Goal: Information Seeking & Learning: Learn about a topic

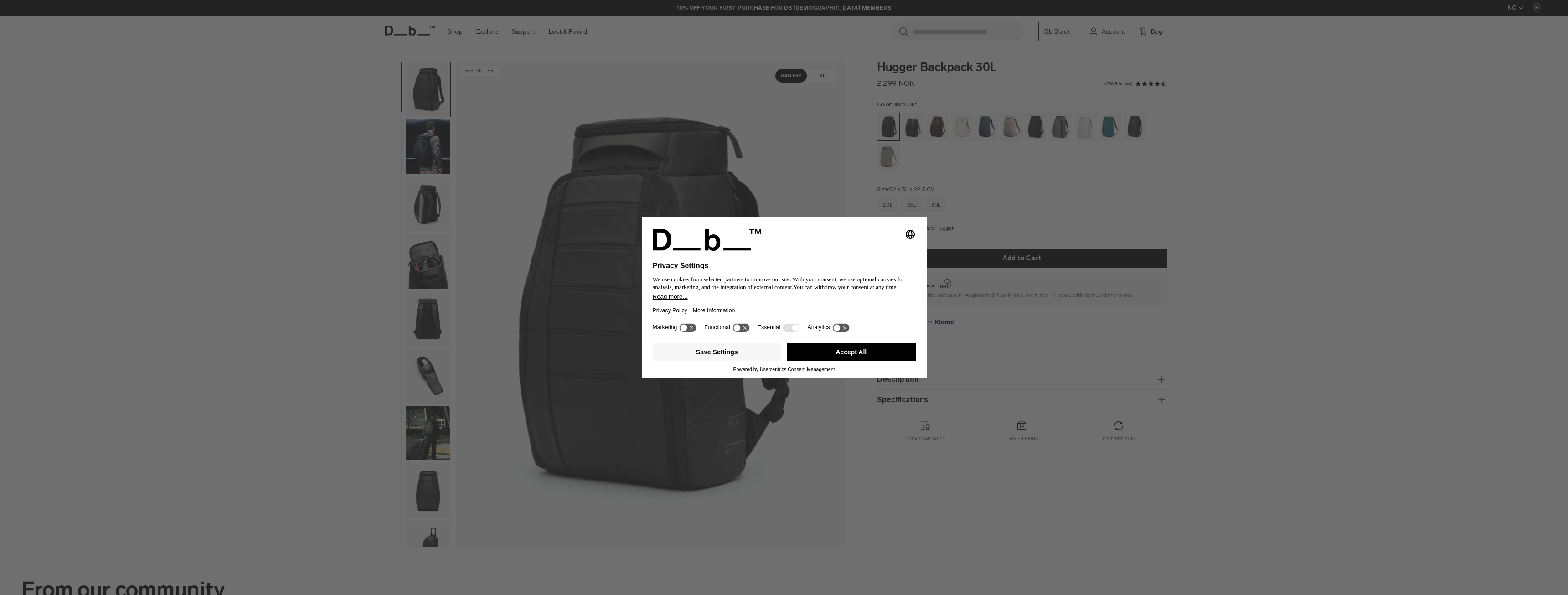
click at [875, 353] on button "Accept All" at bounding box center [851, 352] width 129 height 18
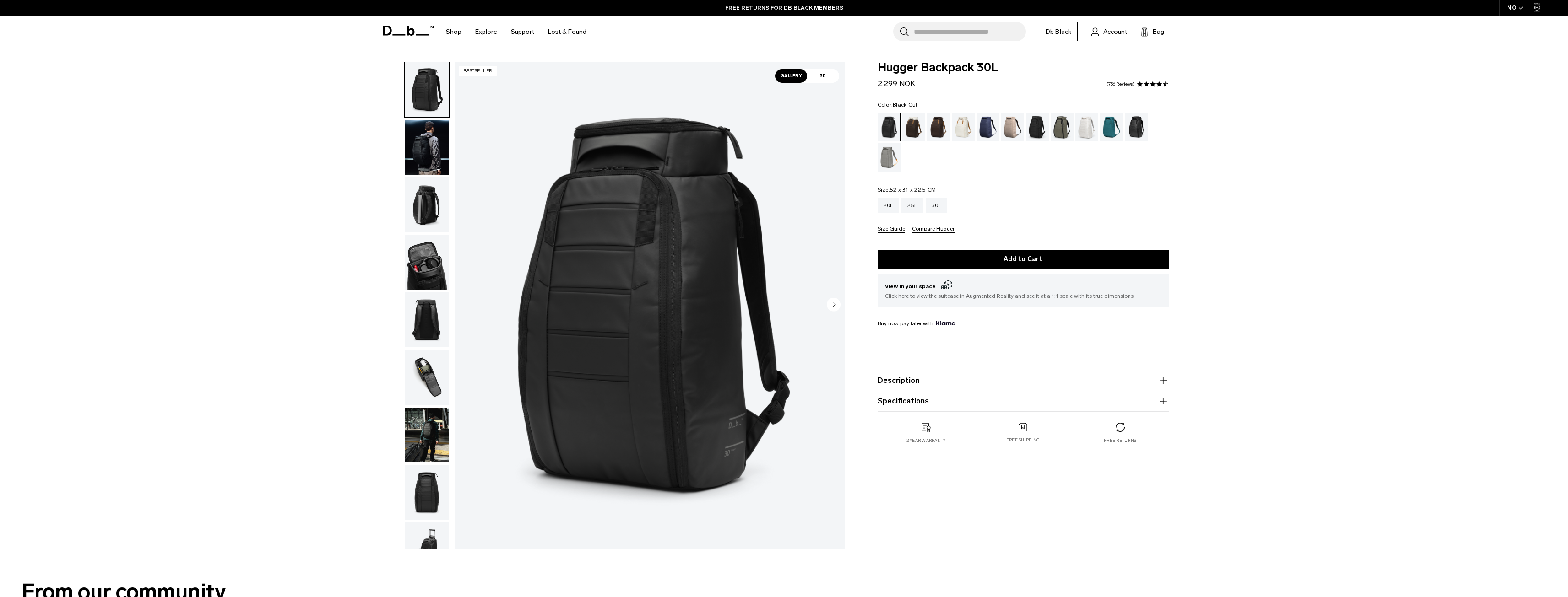
click at [1518, 8] on icon "button" at bounding box center [1520, 7] width 5 height 3
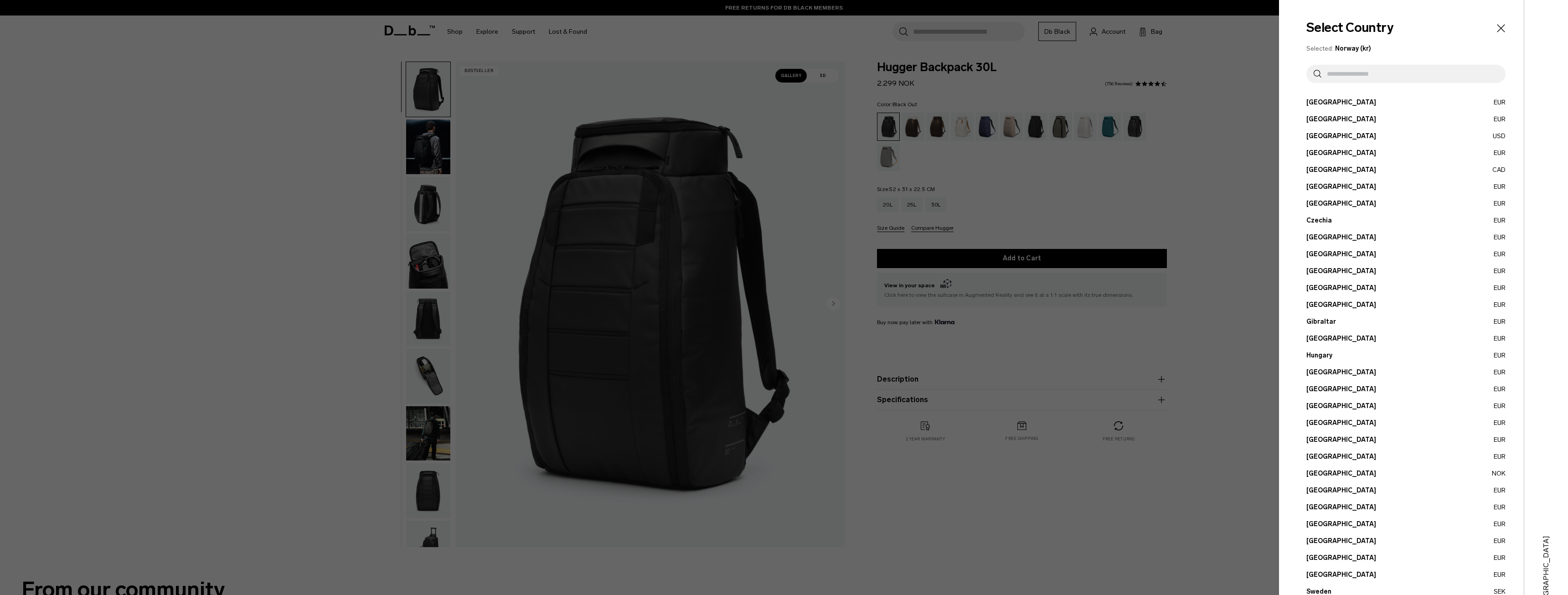
click at [1419, 76] on input "text" at bounding box center [1410, 74] width 177 height 18
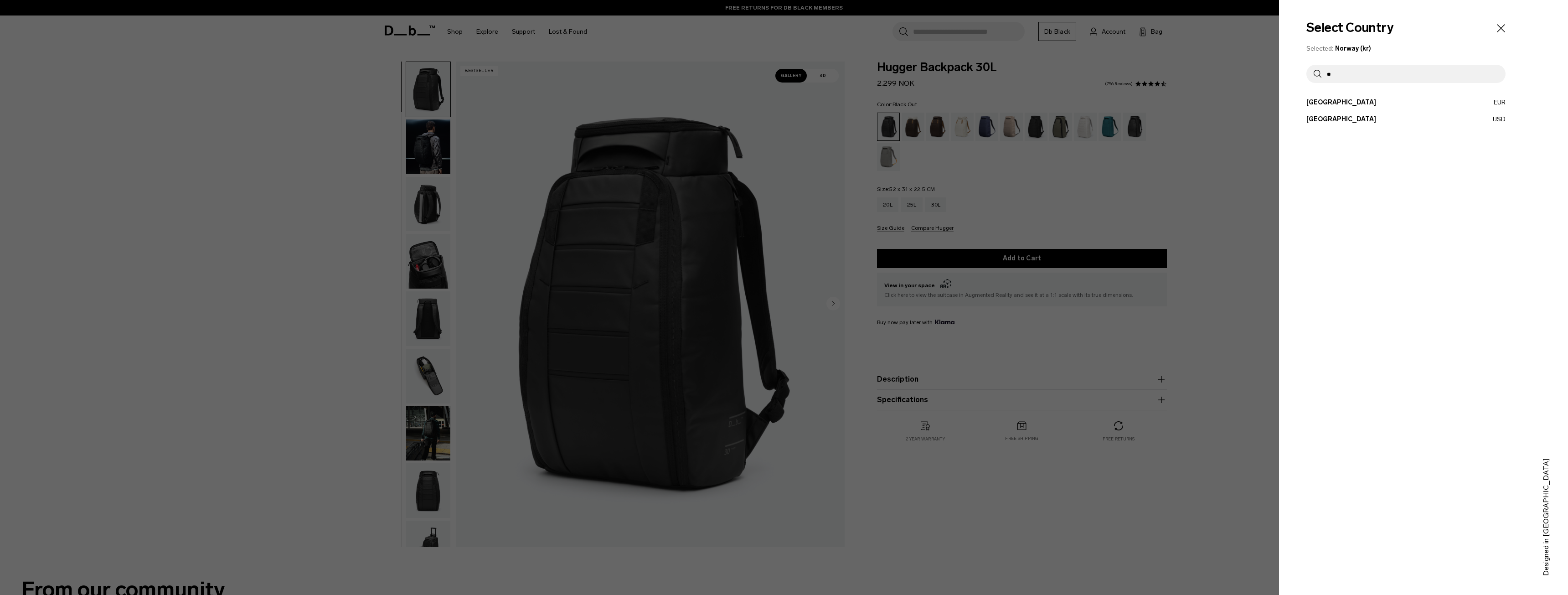
type input "*"
type input "**"
click at [1325, 102] on button "[GEOGRAPHIC_DATA] EUR" at bounding box center [1405, 102] width 199 height 10
click at [1316, 105] on button "[GEOGRAPHIC_DATA] EUR" at bounding box center [1405, 102] width 199 height 10
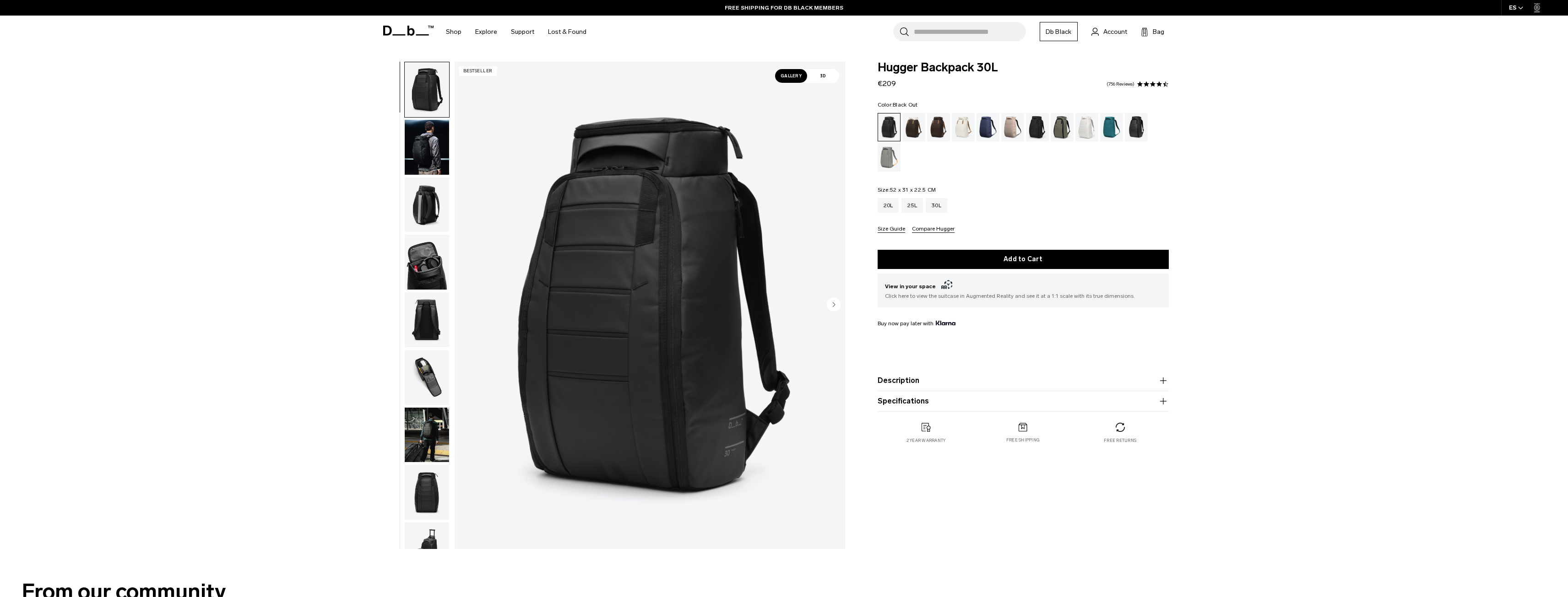
drag, startPoint x: 429, startPoint y: 134, endPoint x: 443, endPoint y: 207, distance: 74.3
click at [430, 134] on img "button" at bounding box center [427, 147] width 45 height 55
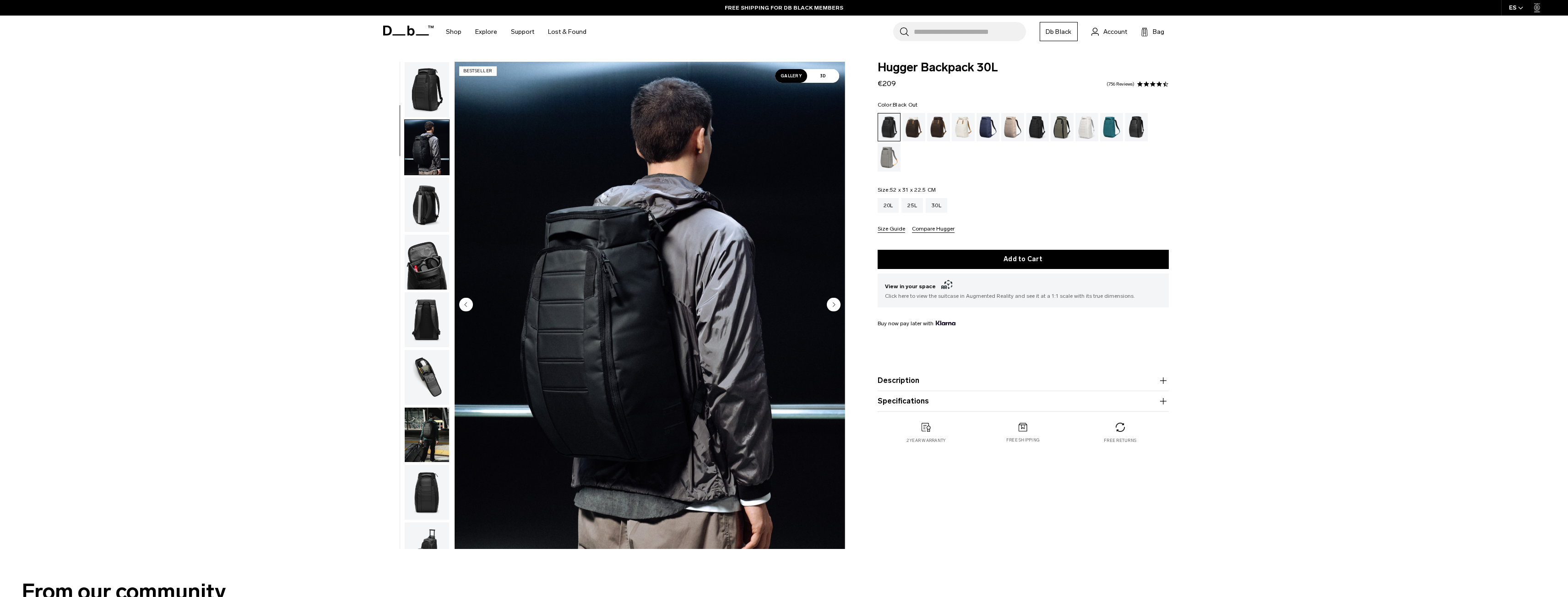
scroll to position [57, 0]
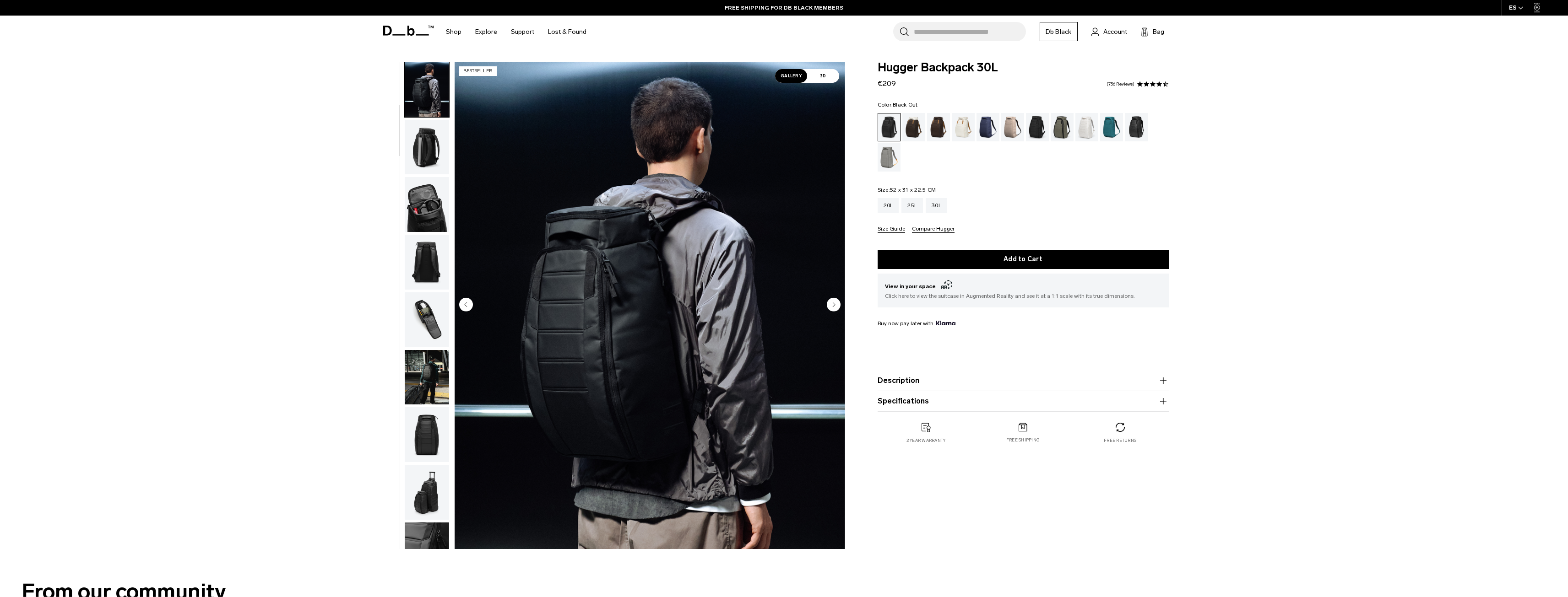
click at [432, 222] on img "button" at bounding box center [427, 205] width 45 height 55
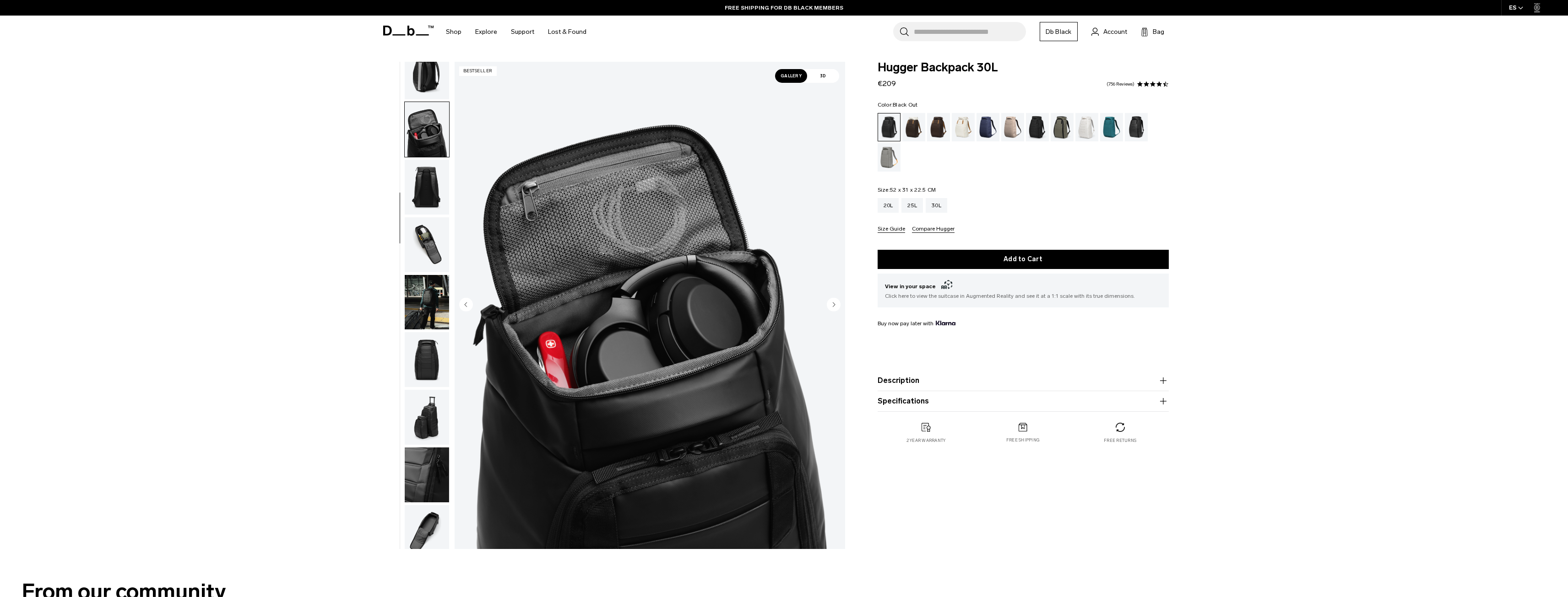
scroll to position [144, 0]
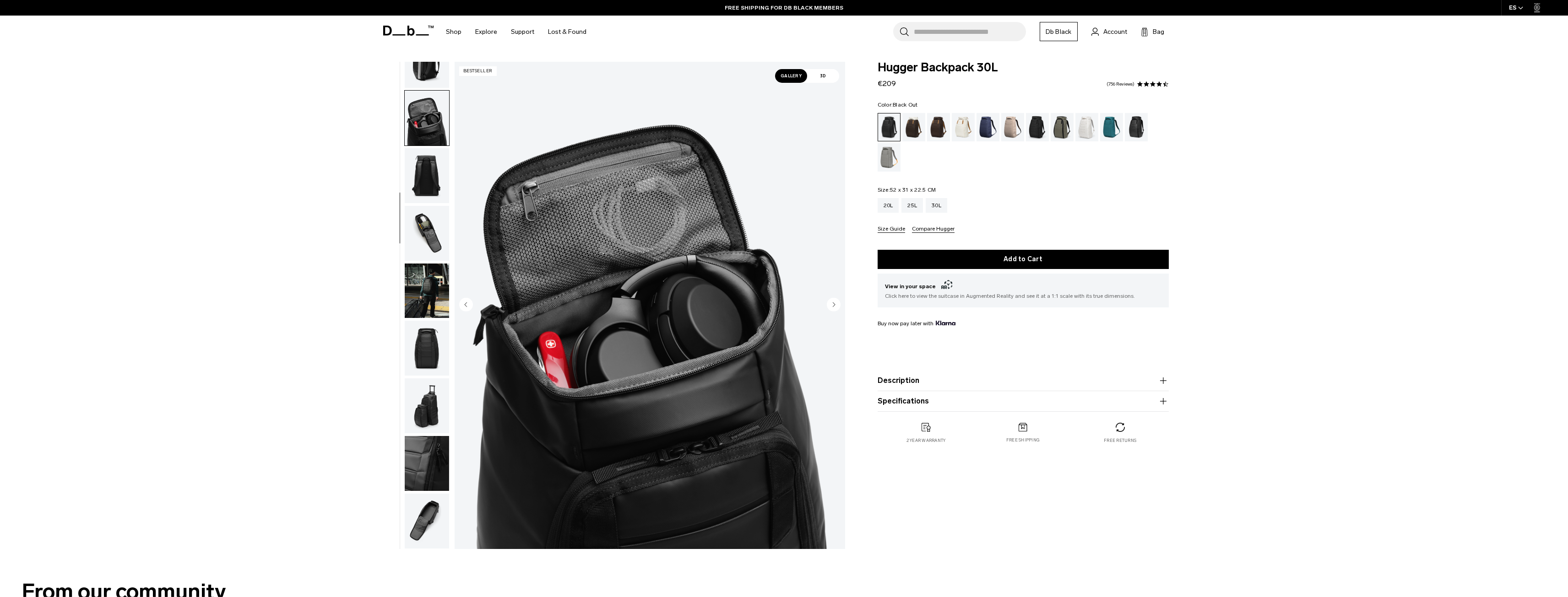
click at [435, 241] on img "button" at bounding box center [427, 233] width 45 height 55
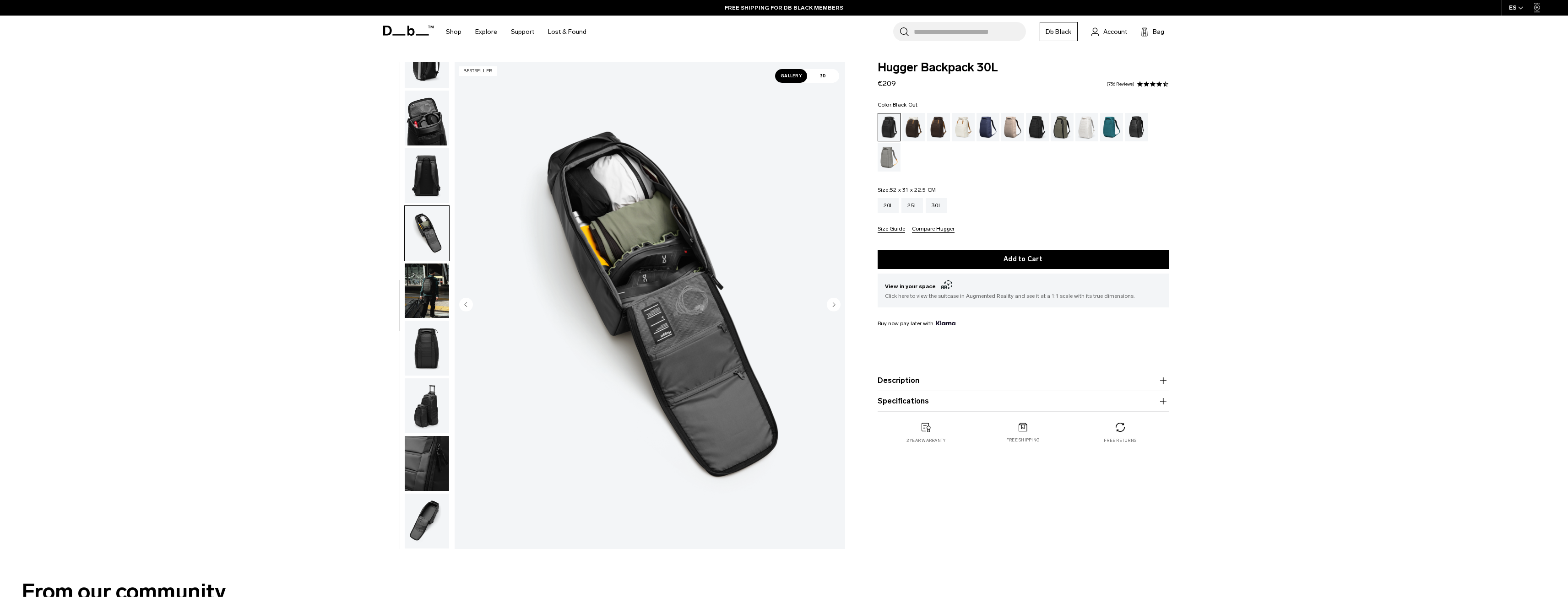
click at [429, 284] on img "button" at bounding box center [427, 291] width 45 height 55
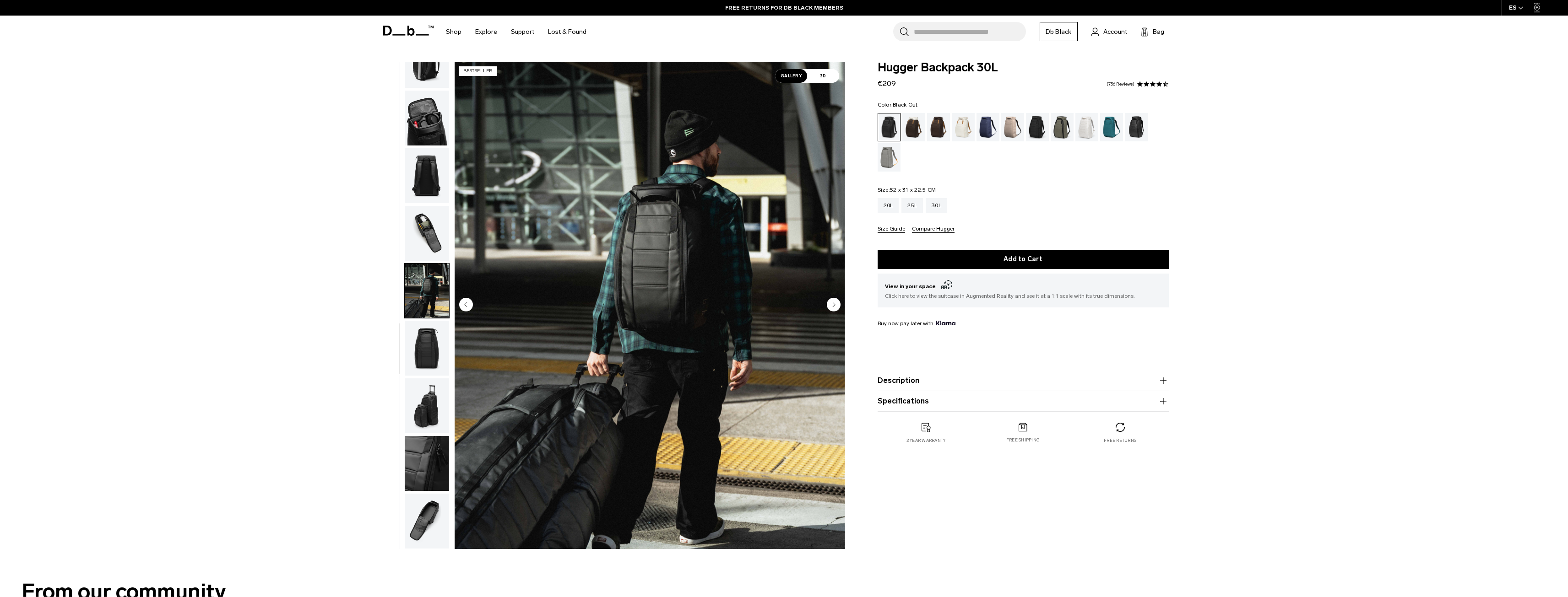
click at [418, 351] on img "button" at bounding box center [427, 348] width 45 height 55
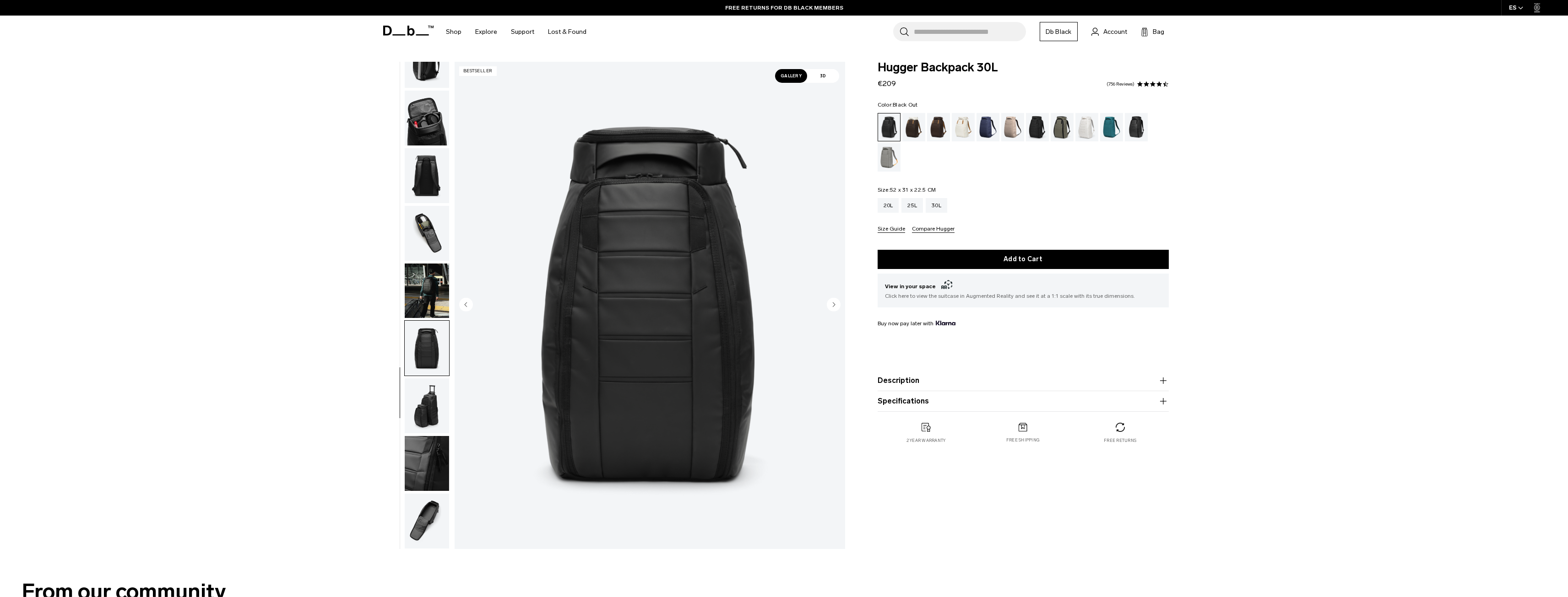
click at [435, 406] on img "button" at bounding box center [427, 406] width 45 height 55
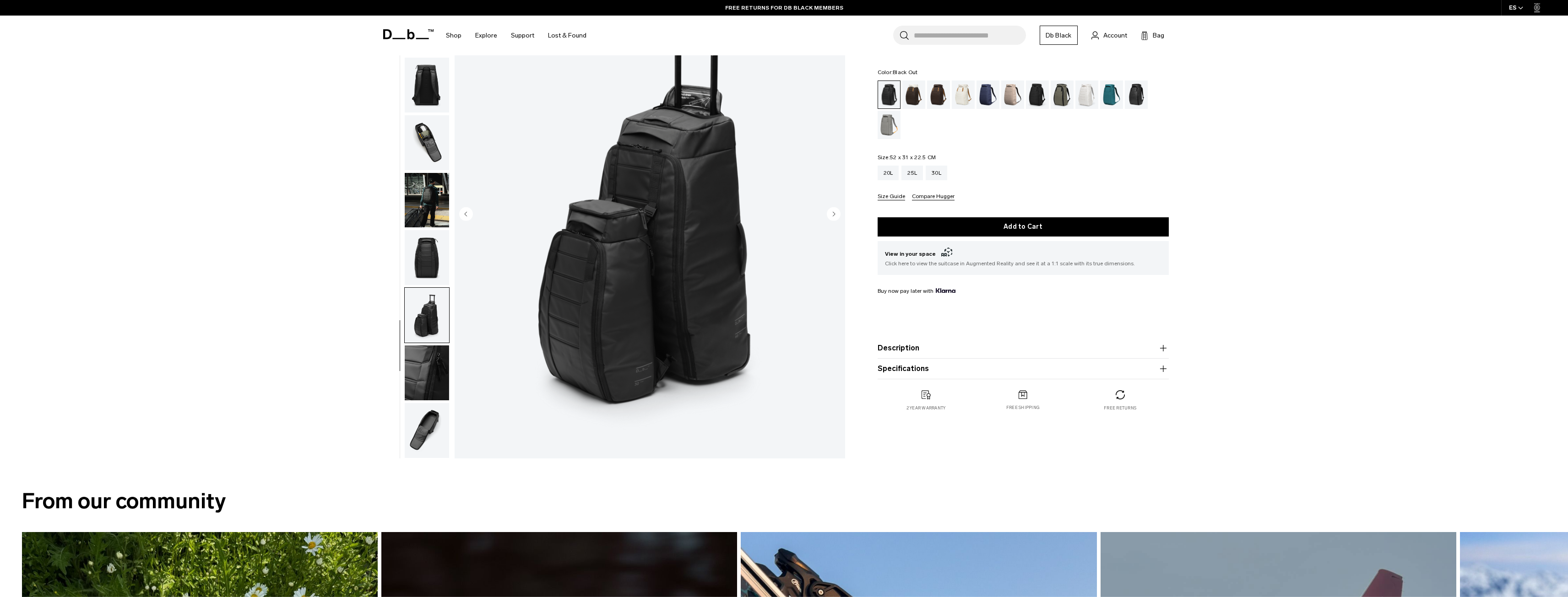
scroll to position [92, 0]
click at [425, 362] on img "button" at bounding box center [427, 372] width 45 height 55
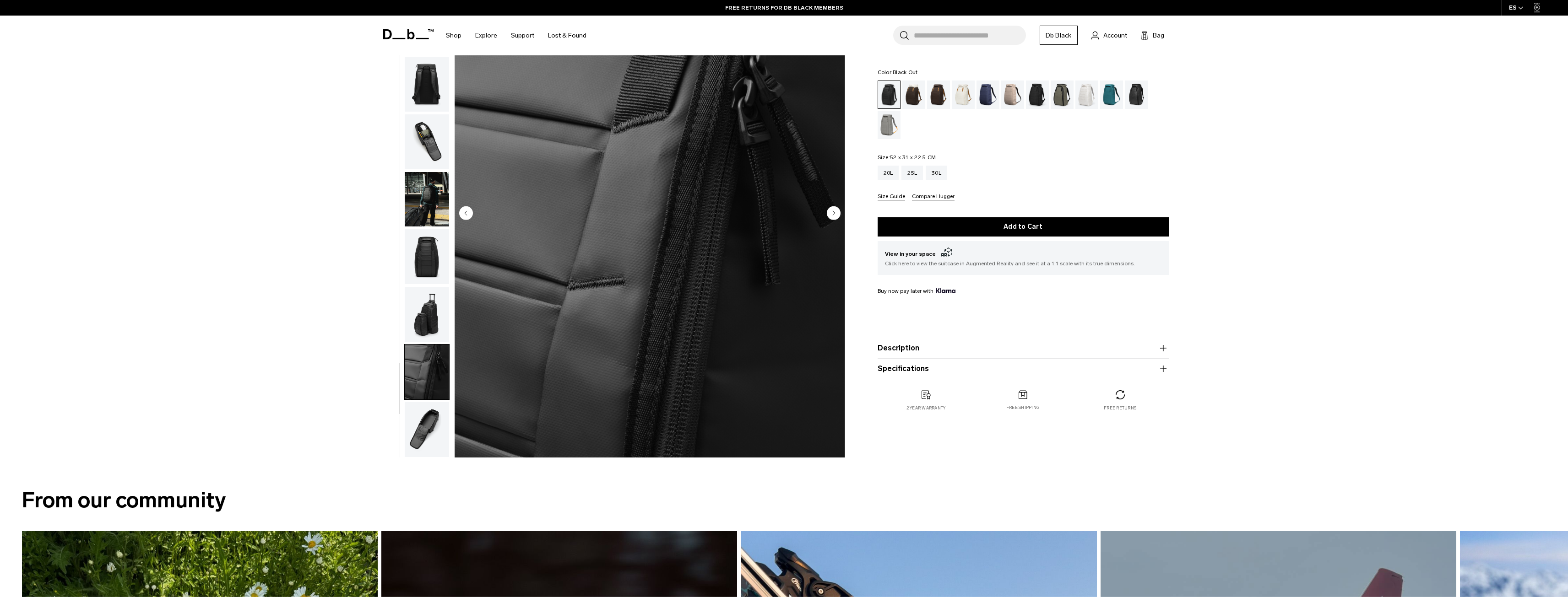
click at [426, 421] on img "button" at bounding box center [427, 430] width 45 height 55
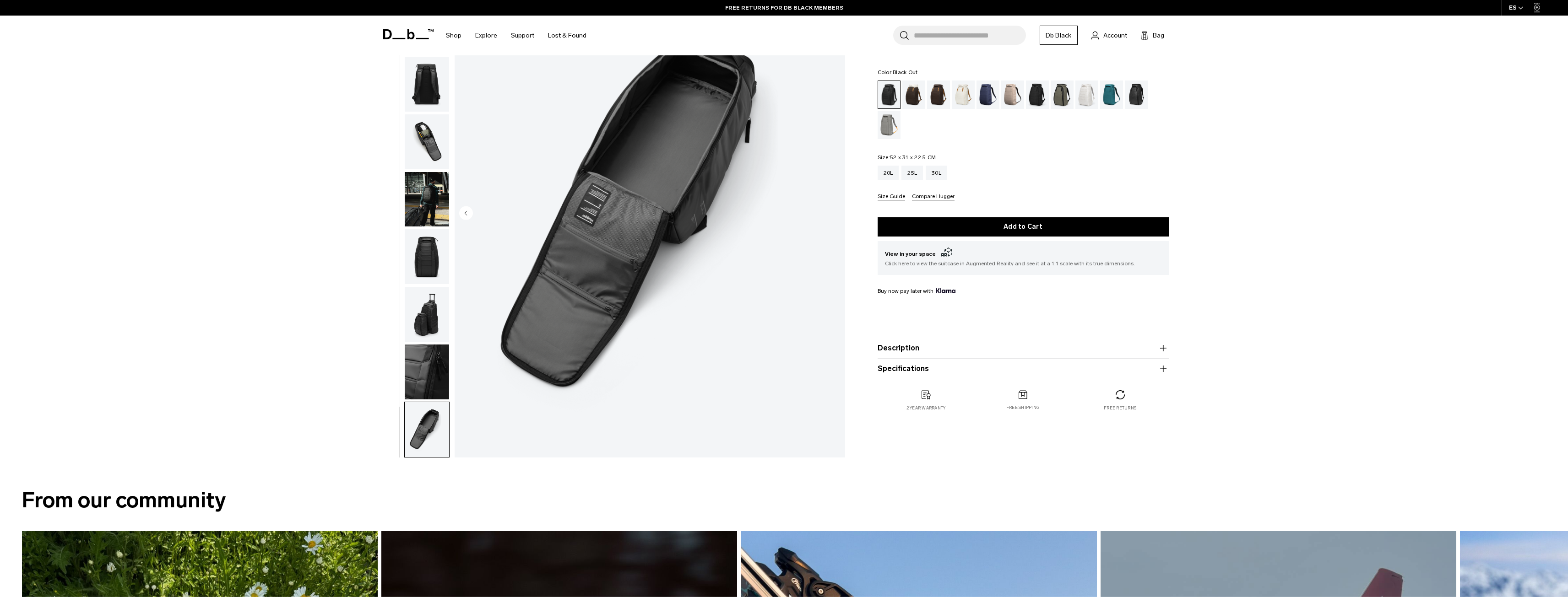
click at [429, 375] on img "button" at bounding box center [427, 372] width 45 height 55
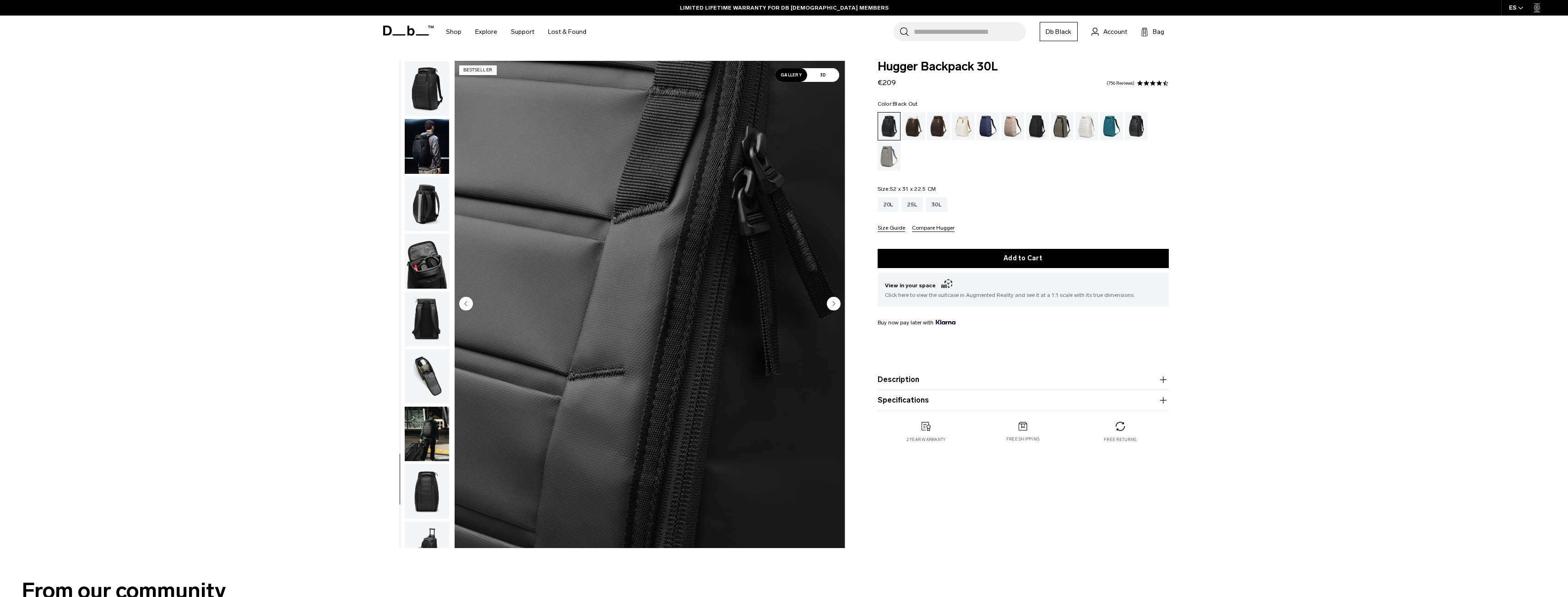
scroll to position [0, 0]
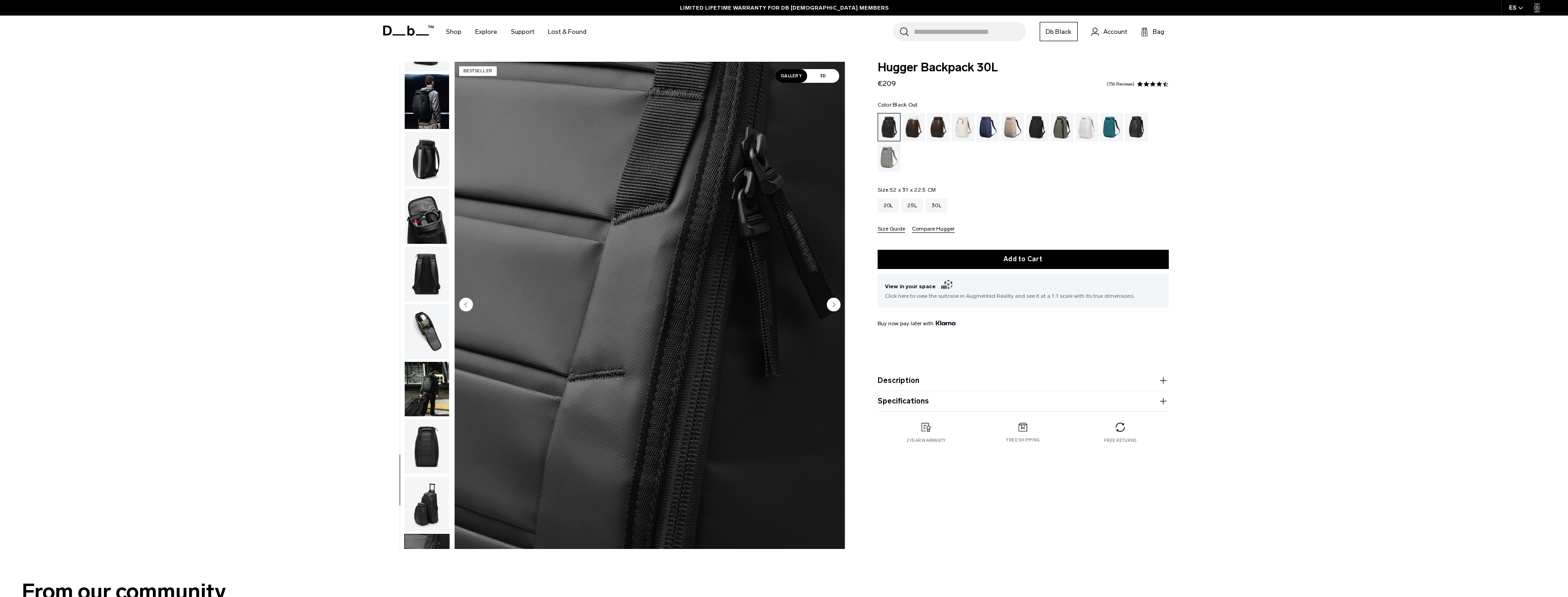
click at [429, 389] on img "button" at bounding box center [427, 389] width 45 height 55
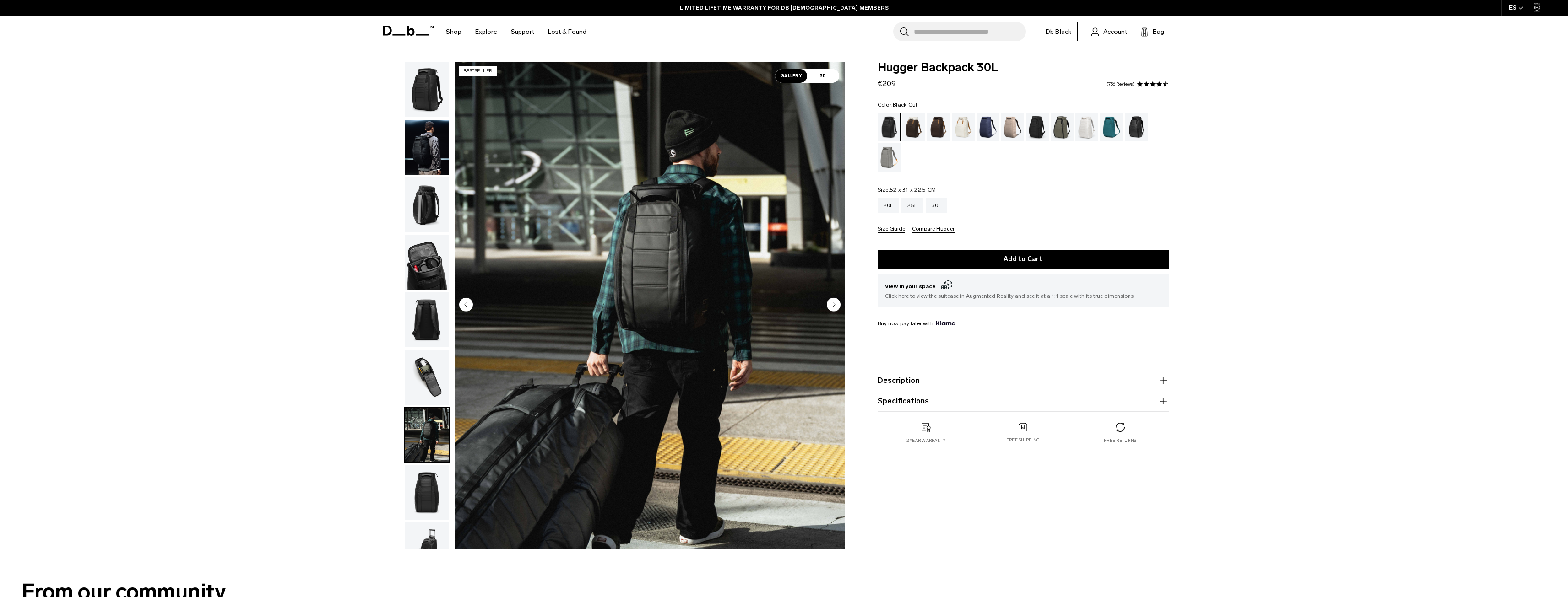
click at [430, 326] on img "button" at bounding box center [427, 320] width 45 height 55
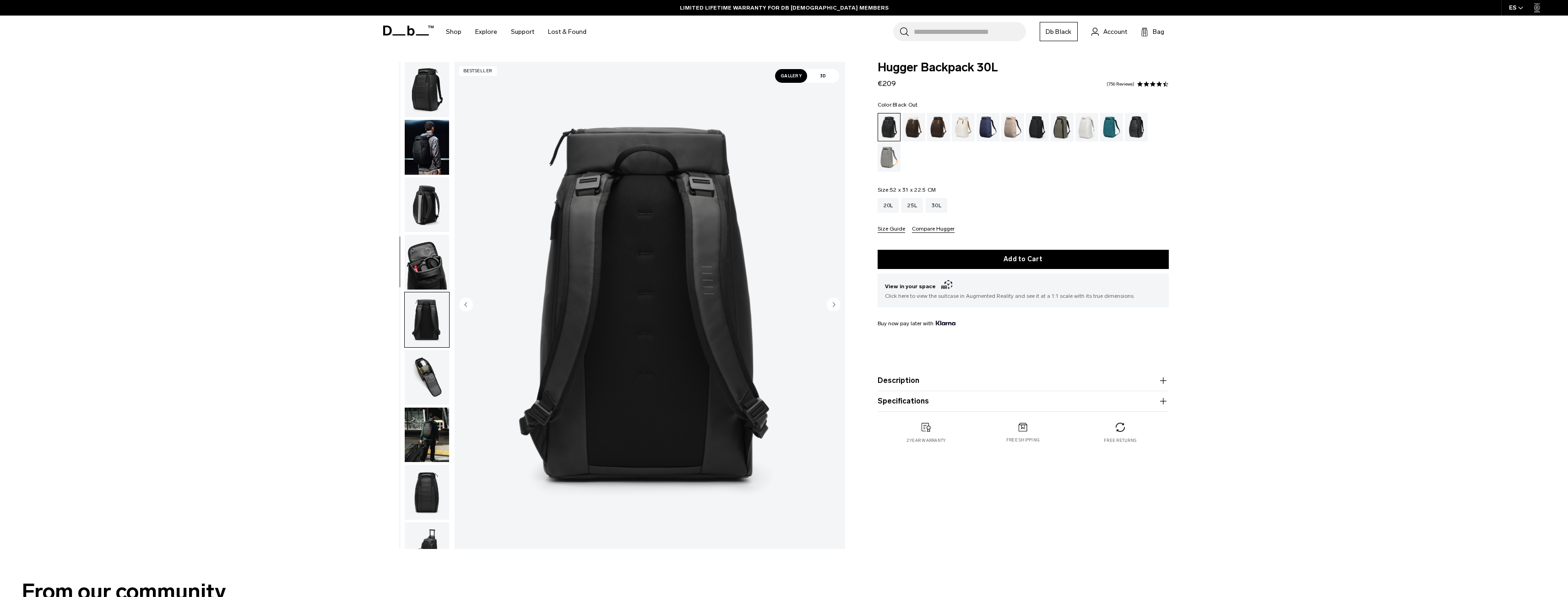
click at [424, 264] on img "button" at bounding box center [427, 262] width 45 height 55
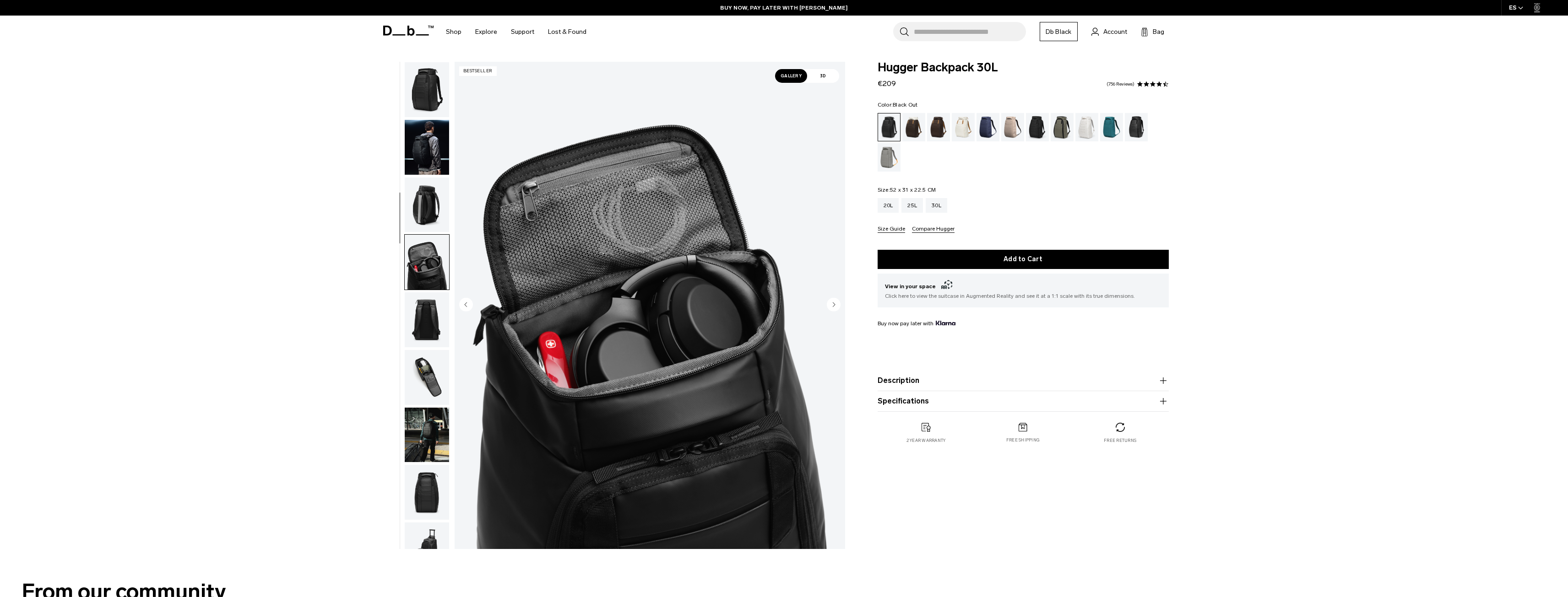
click at [433, 216] on img "button" at bounding box center [427, 205] width 45 height 55
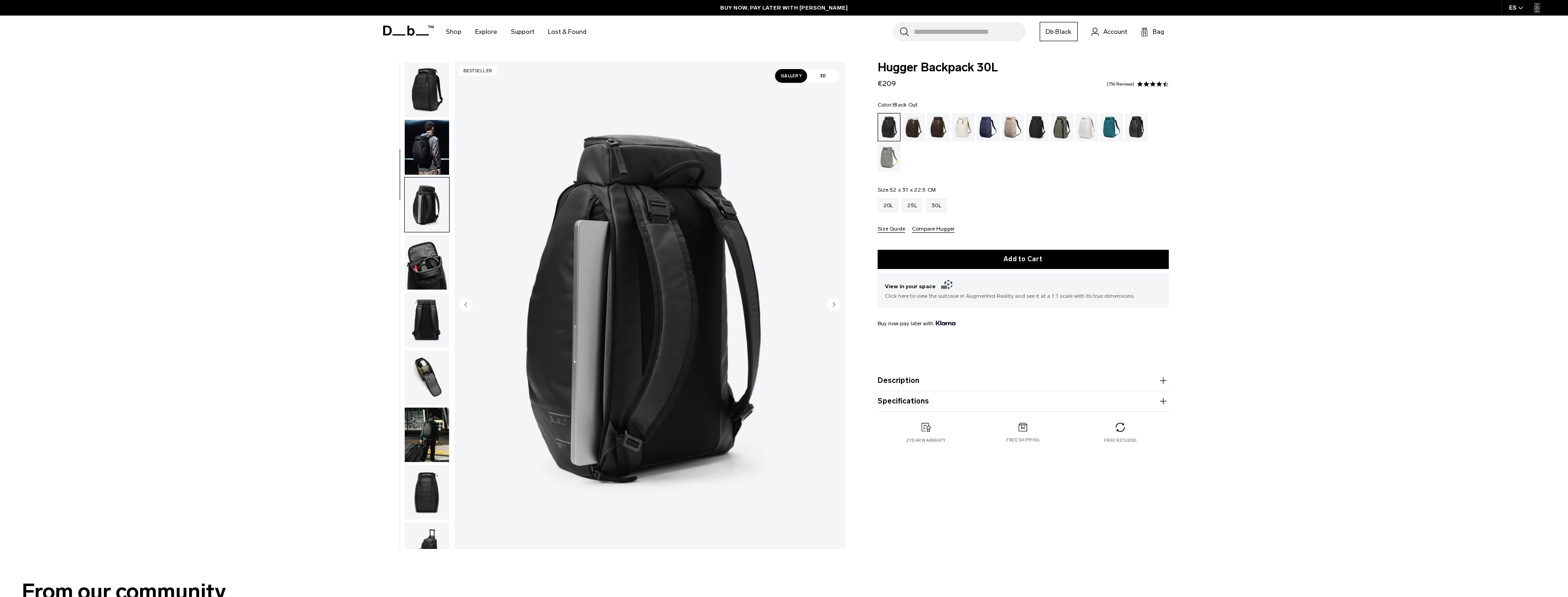
click at [430, 162] on img "button" at bounding box center [427, 147] width 45 height 55
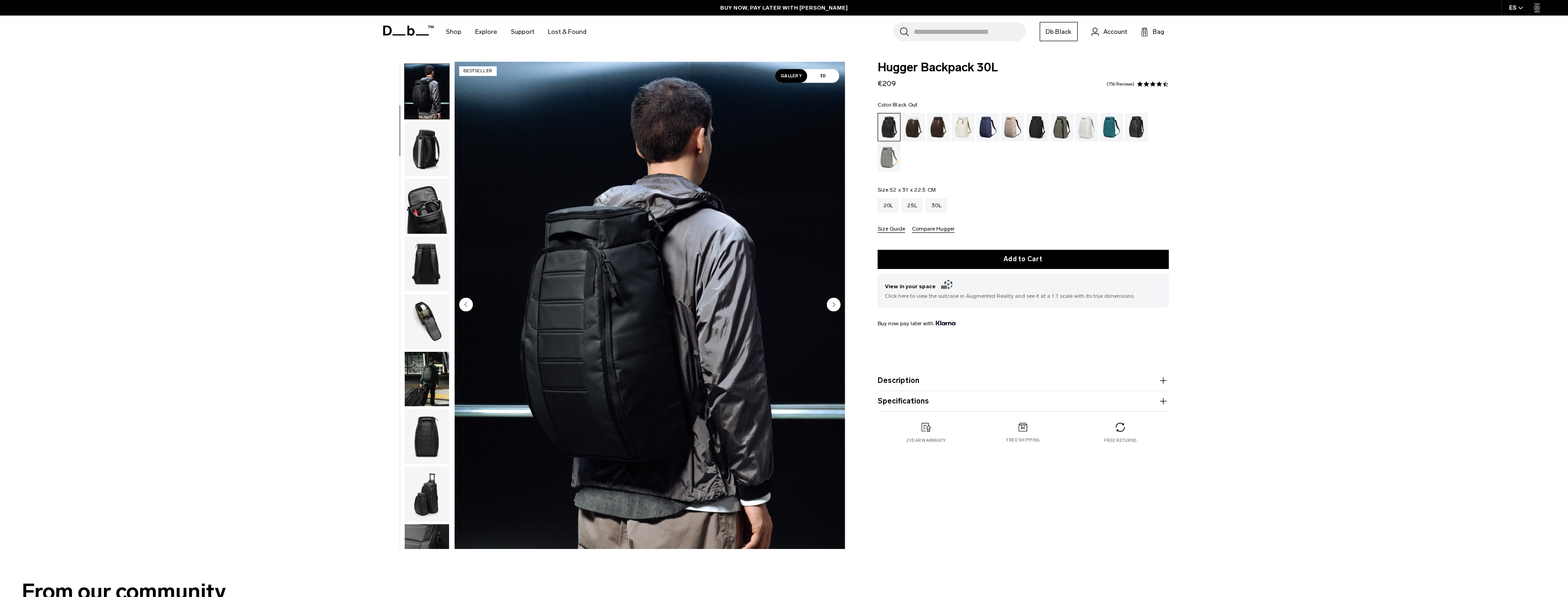
scroll to position [57, 0]
click at [836, 303] on circle "Next slide" at bounding box center [833, 304] width 13 height 13
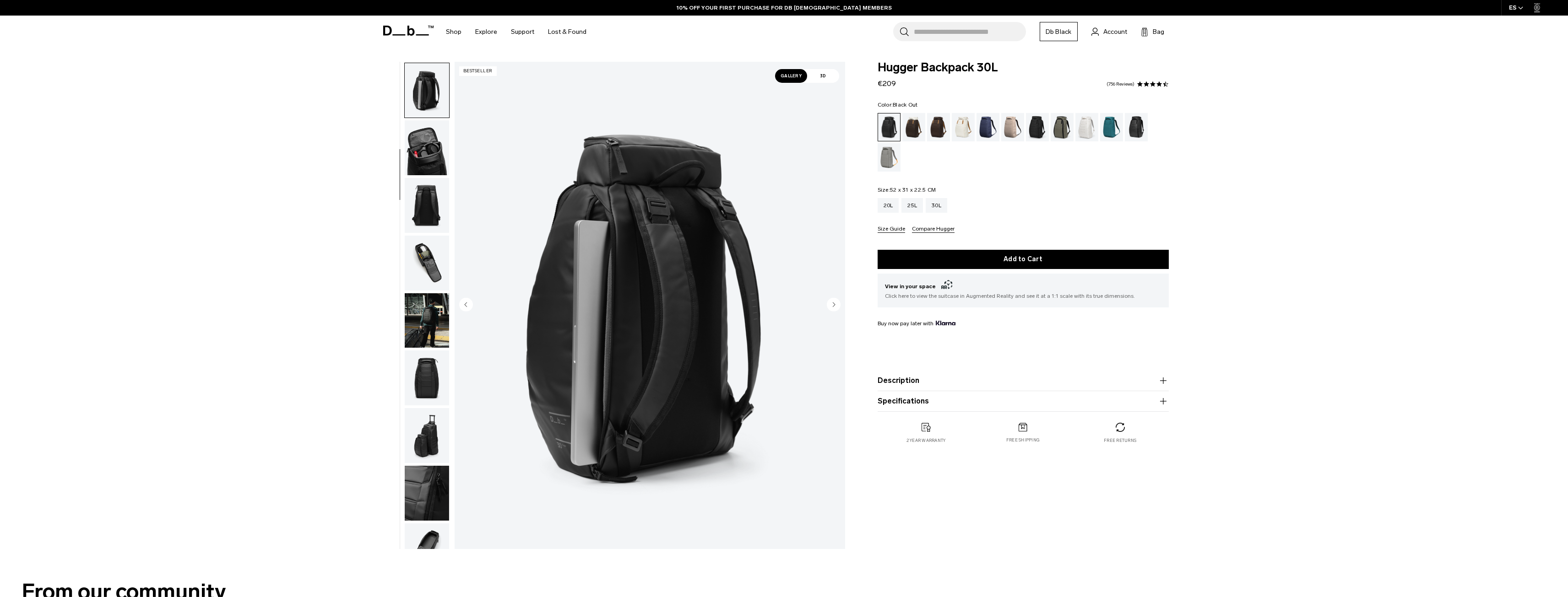
scroll to position [115, 0]
click at [832, 308] on circle "Next slide" at bounding box center [833, 304] width 13 height 13
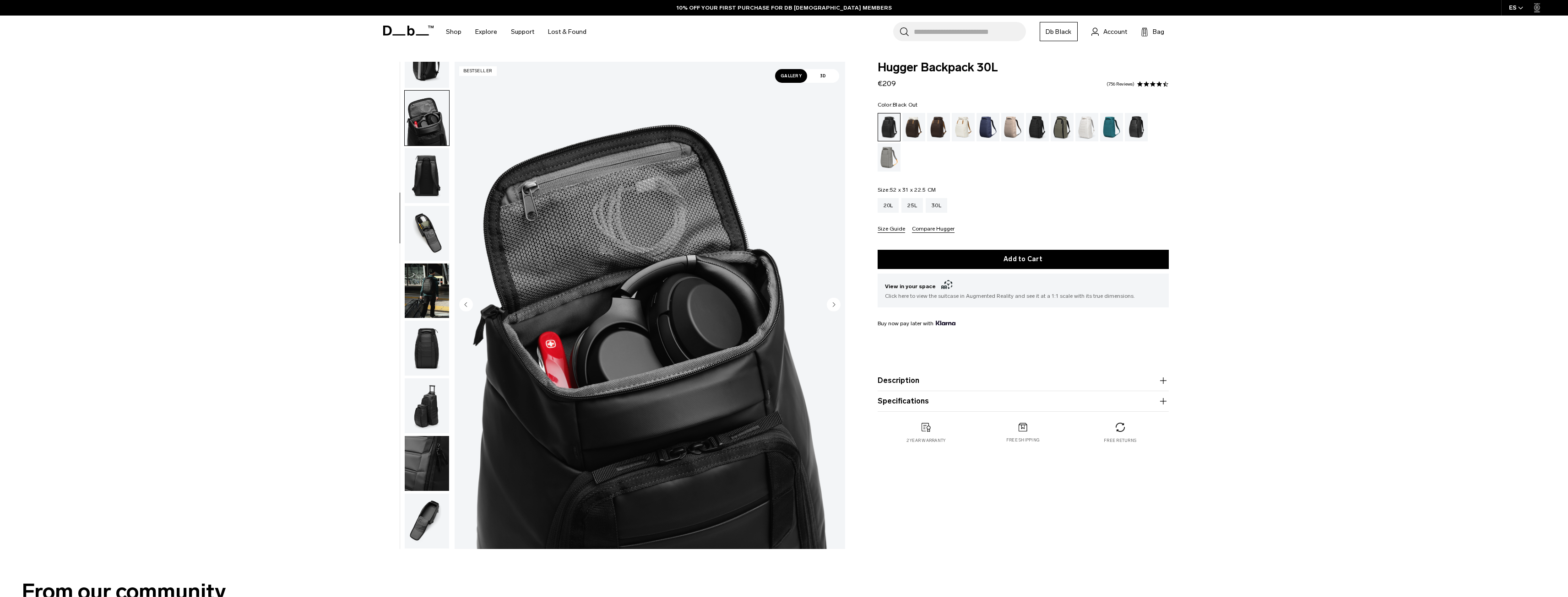
click at [832, 308] on circle "Next slide" at bounding box center [833, 304] width 13 height 13
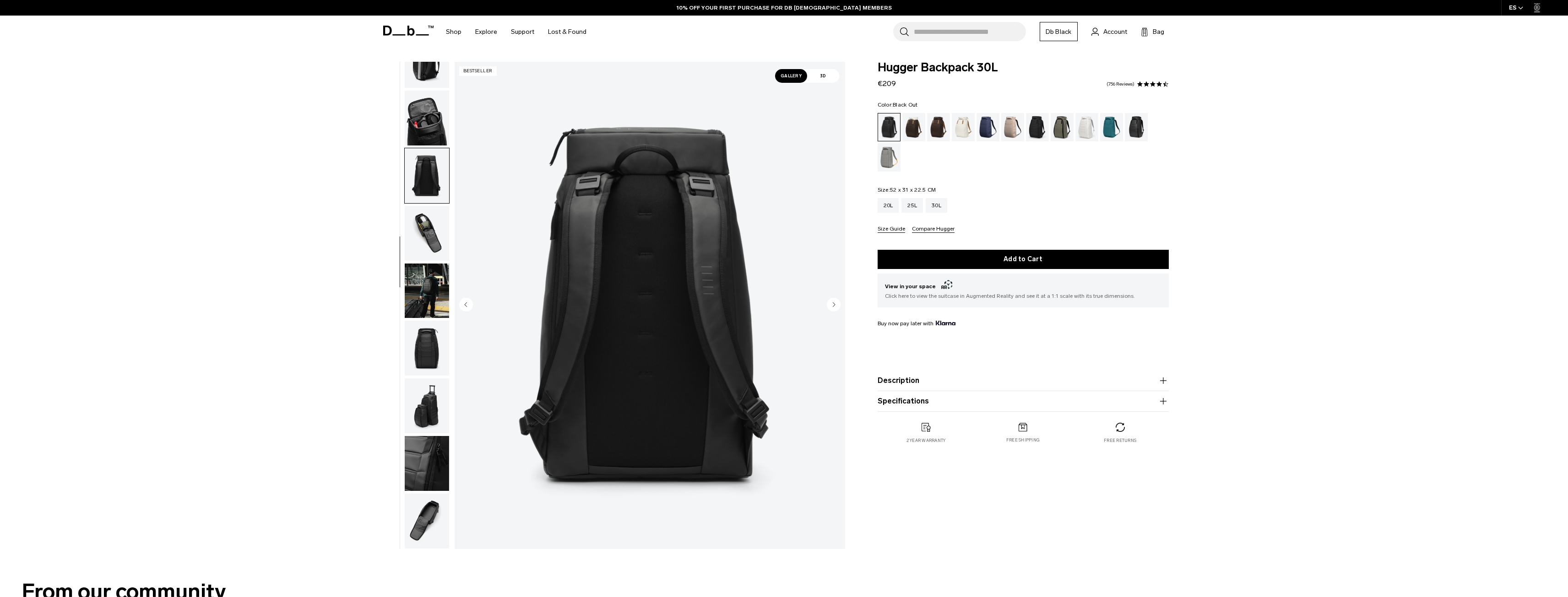
click at [837, 305] on circle "Next slide" at bounding box center [833, 304] width 13 height 13
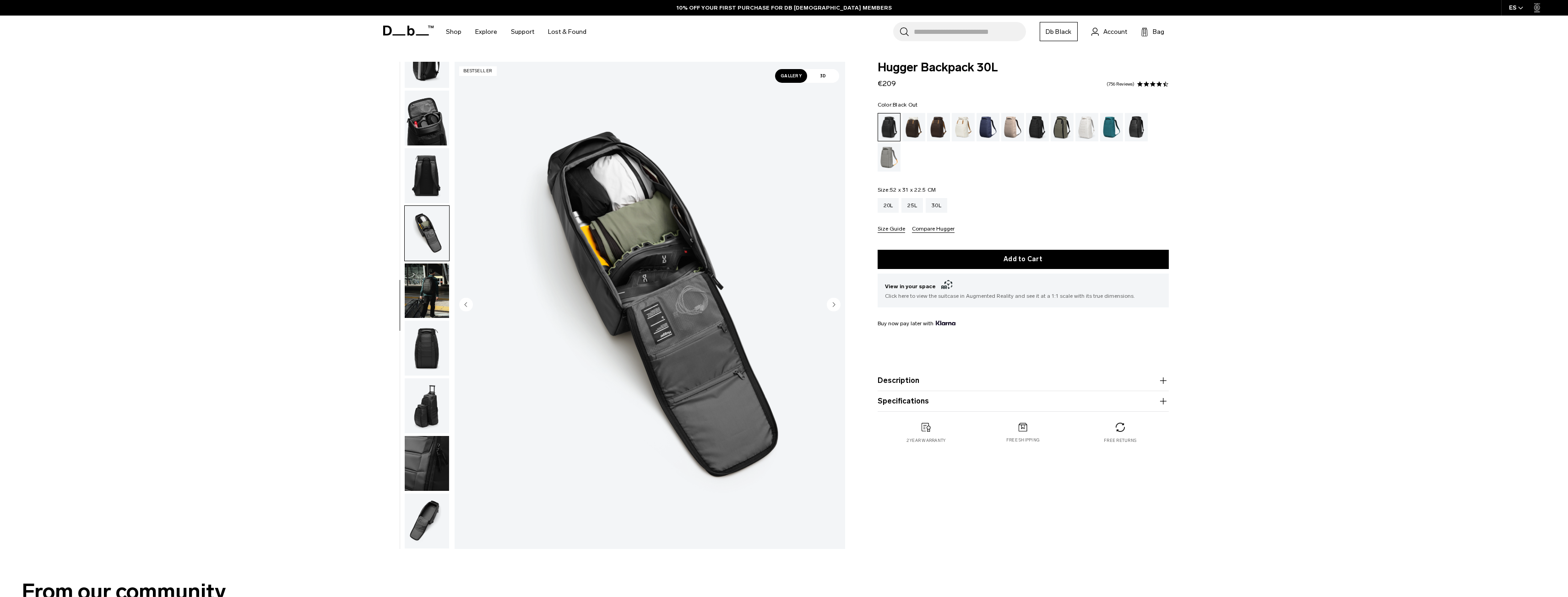
click at [837, 305] on circle "Next slide" at bounding box center [833, 304] width 13 height 13
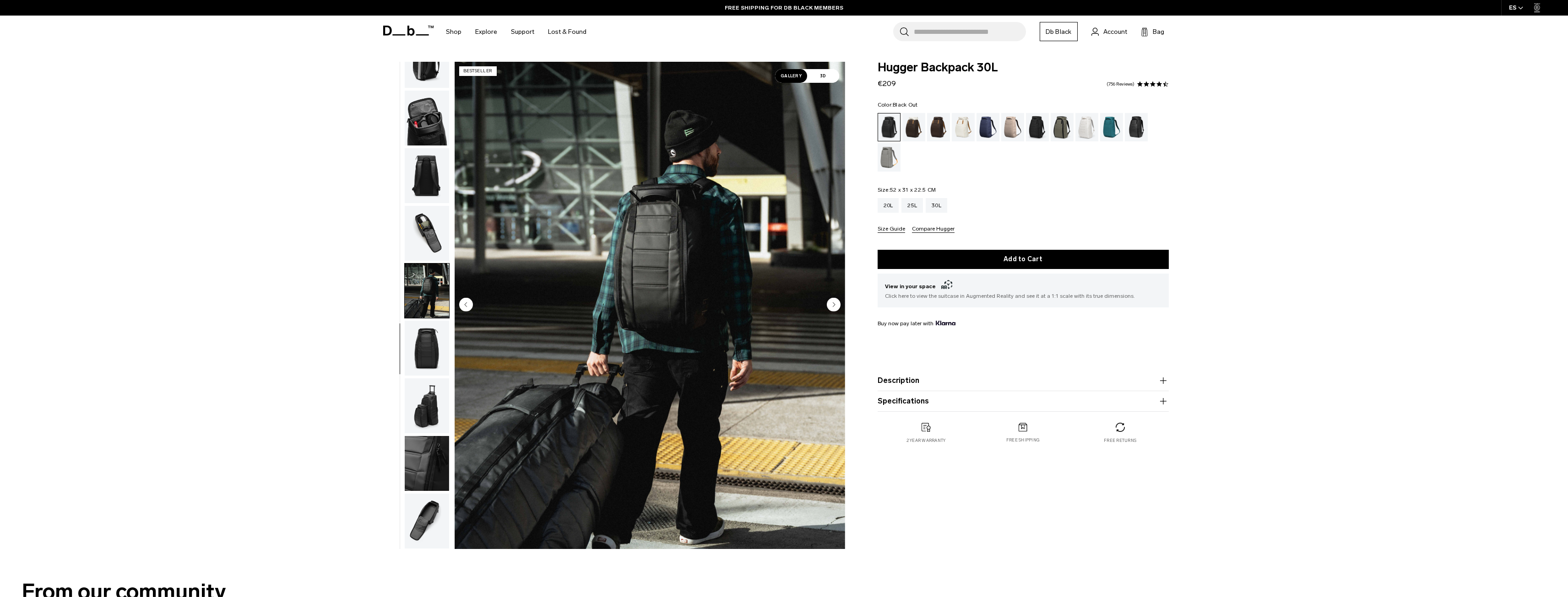
click at [833, 306] on icon "Next slide" at bounding box center [834, 304] width 2 height 4
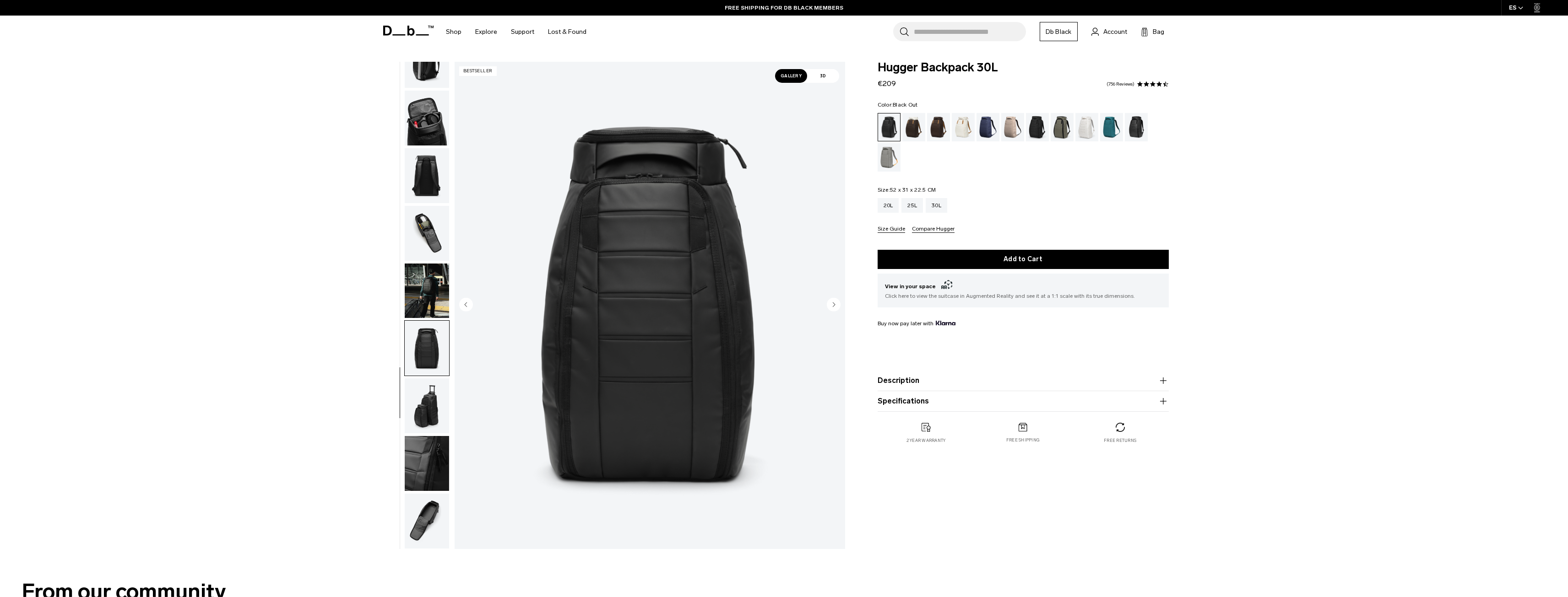
click at [834, 309] on circle "Next slide" at bounding box center [833, 304] width 13 height 13
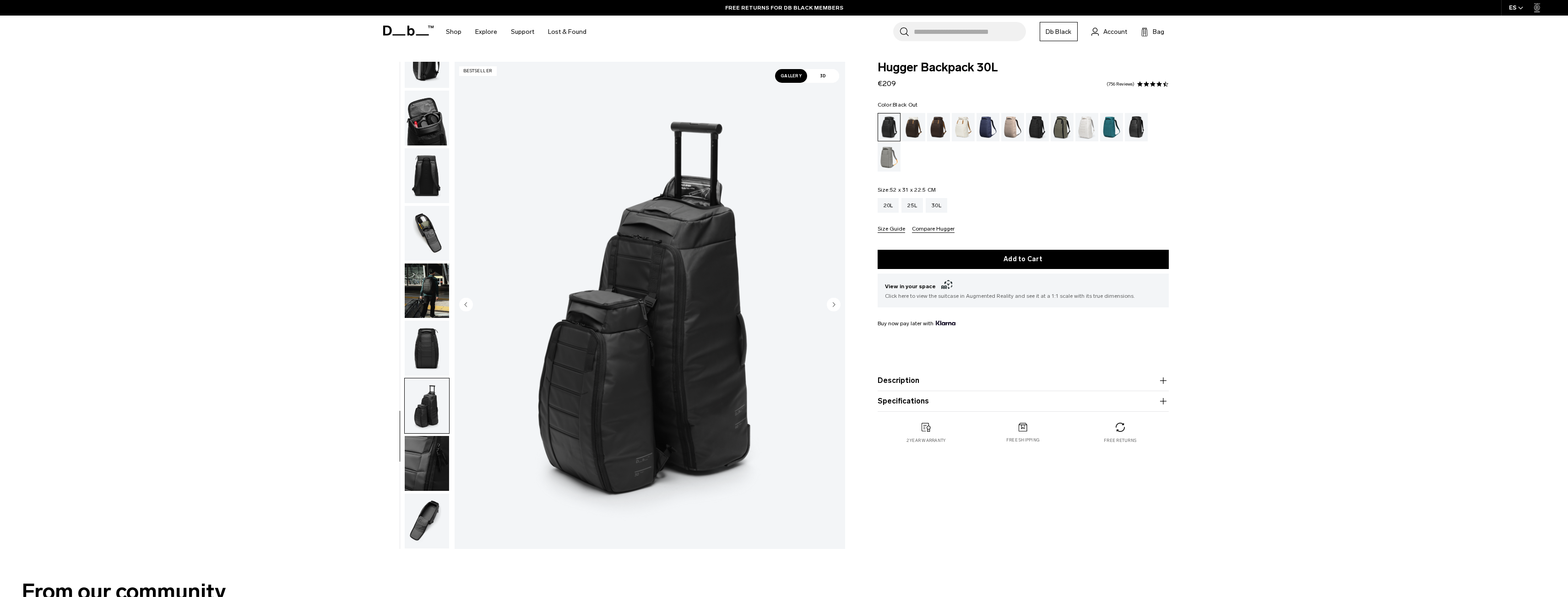
click at [834, 309] on circle "Next slide" at bounding box center [833, 304] width 13 height 13
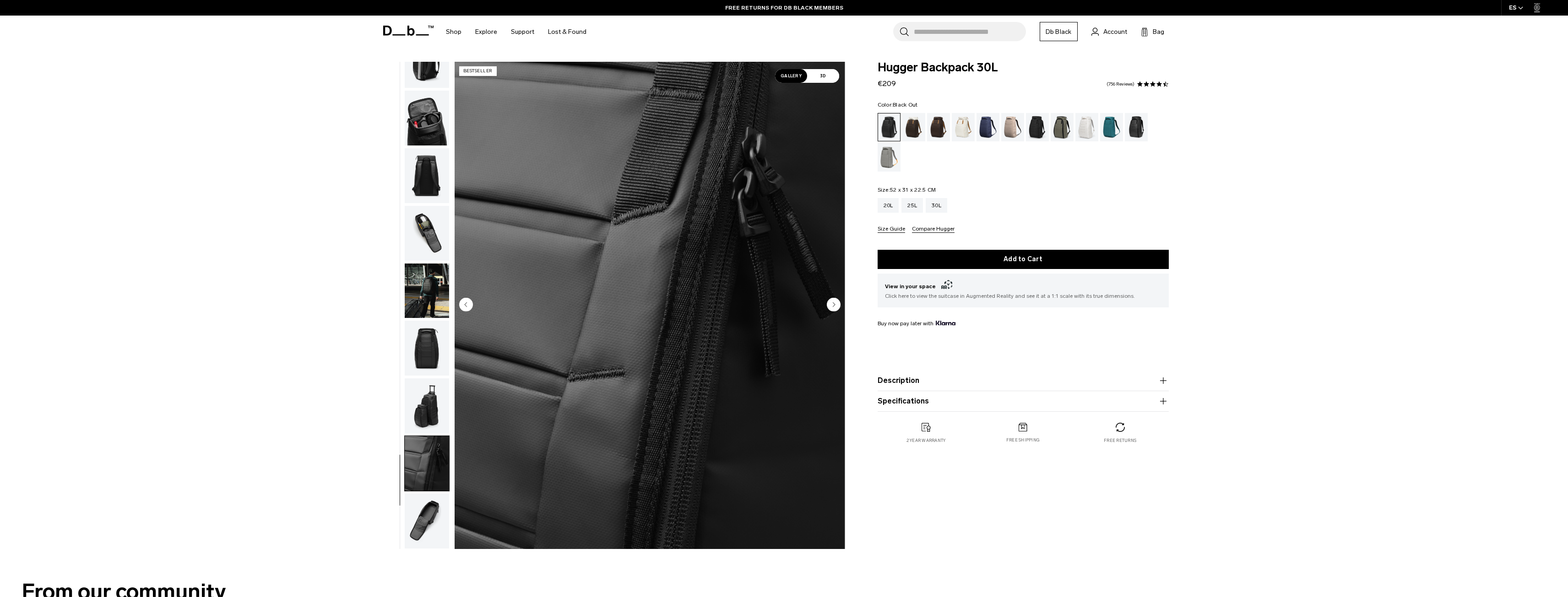
click at [834, 309] on circle "Next slide" at bounding box center [833, 304] width 13 height 13
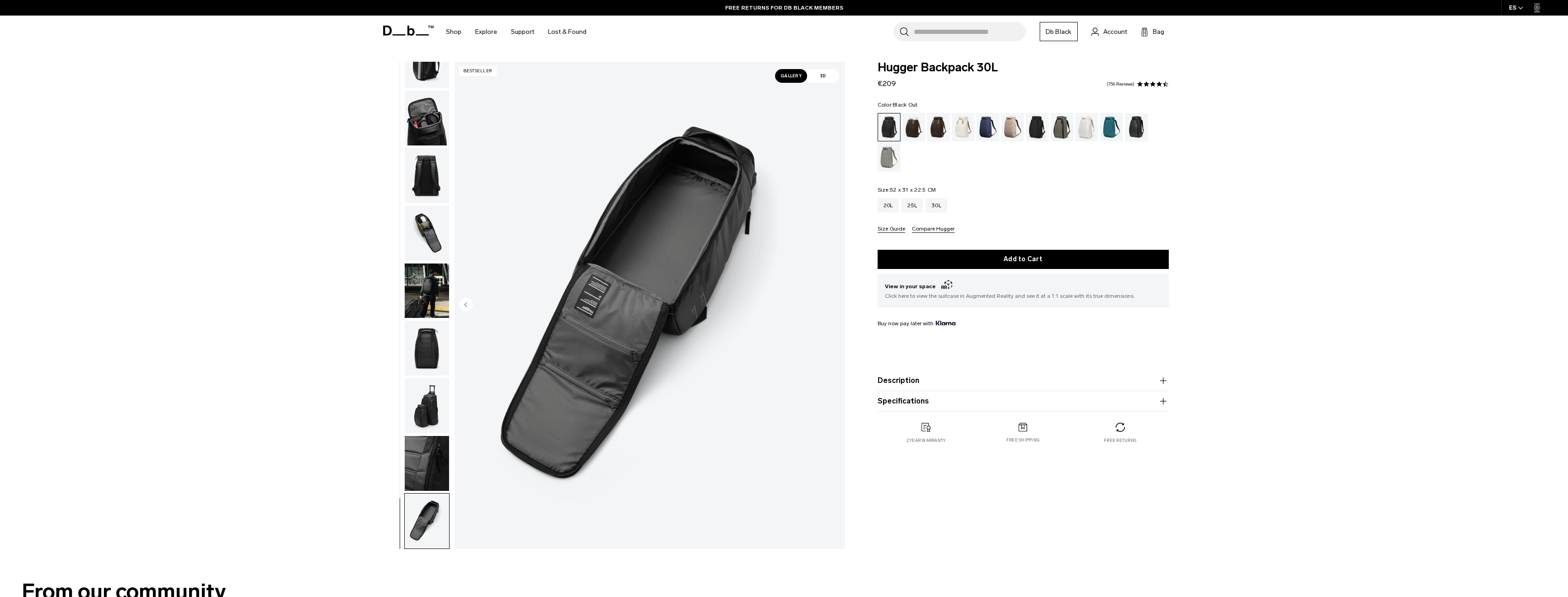
click at [466, 303] on icon "Previous slide" at bounding box center [466, 304] width 2 height 4
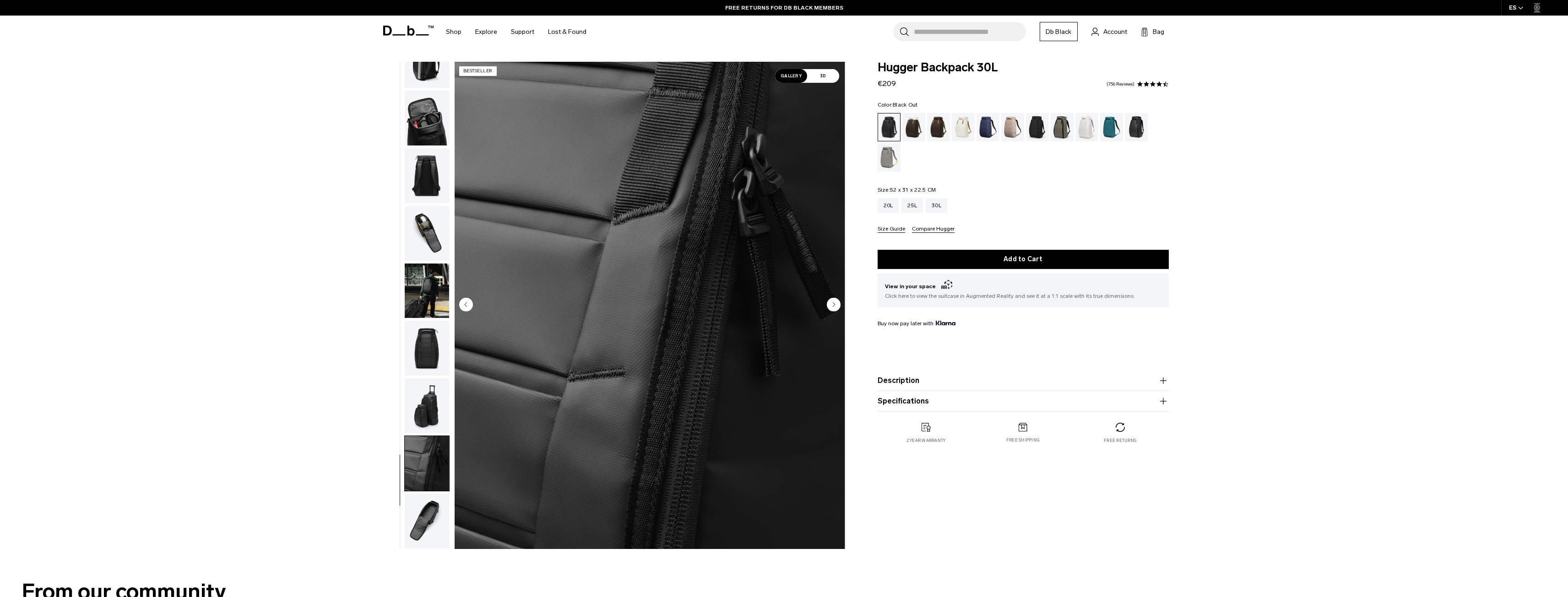
click at [466, 303] on icon "Previous slide" at bounding box center [466, 304] width 2 height 4
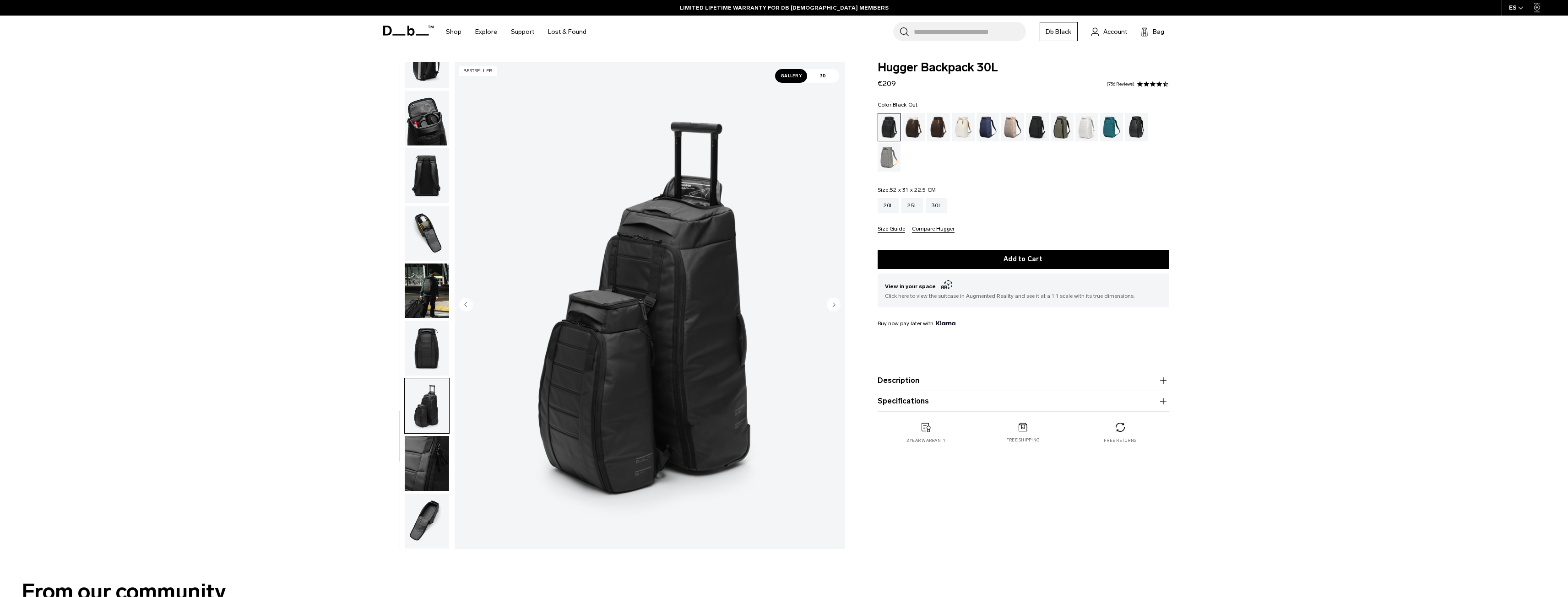
click at [469, 302] on circle "Previous slide" at bounding box center [466, 304] width 13 height 13
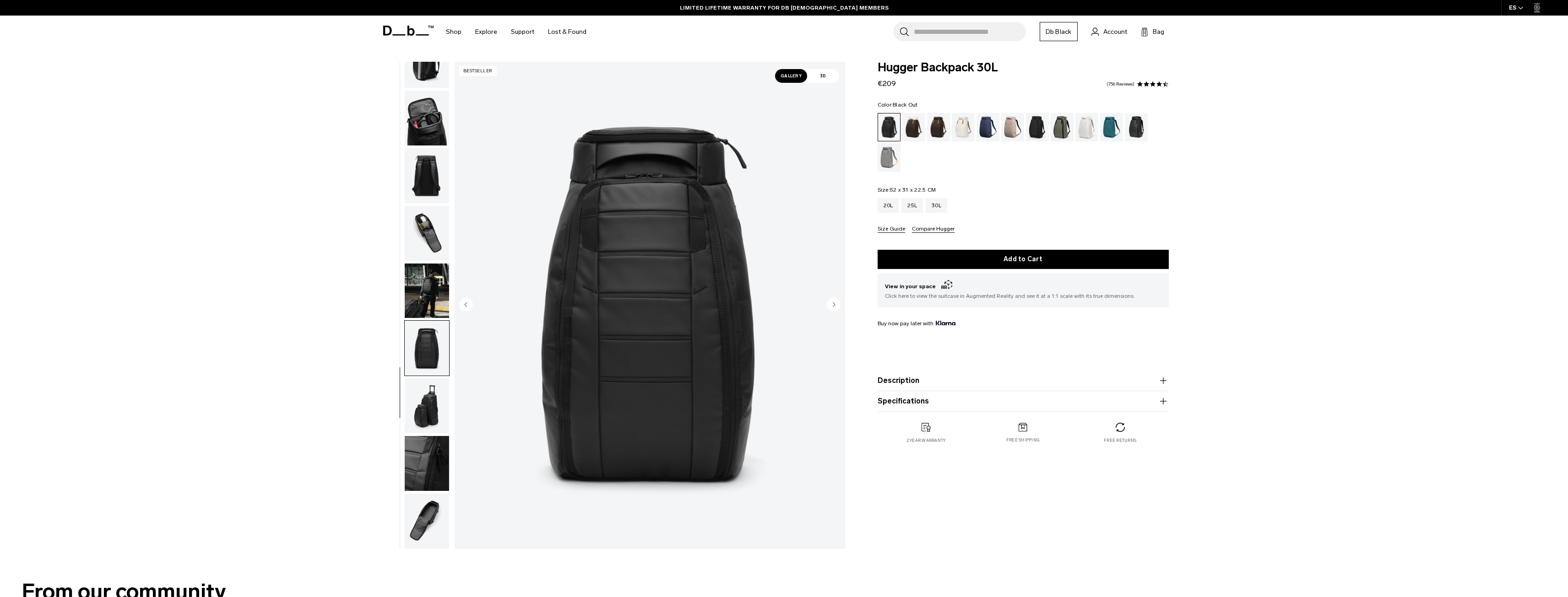
click at [467, 302] on circle "Previous slide" at bounding box center [466, 304] width 13 height 13
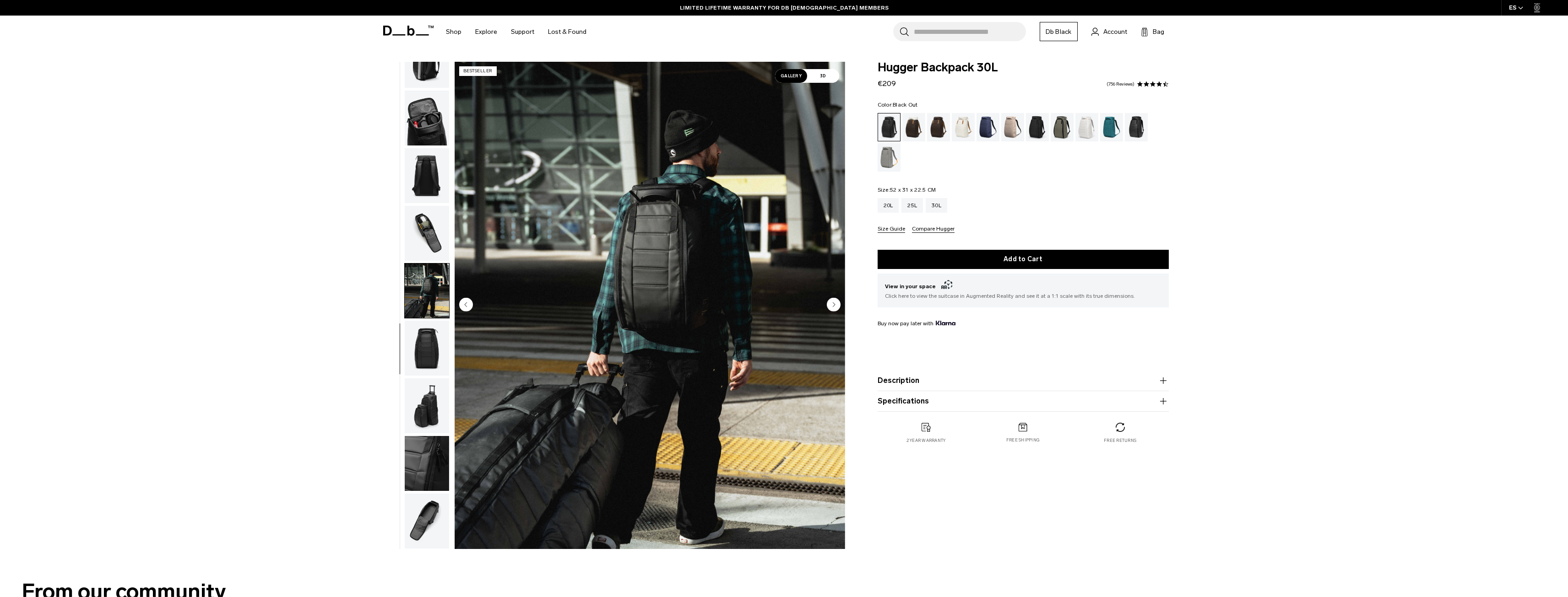
click at [469, 309] on circle "Previous slide" at bounding box center [466, 304] width 13 height 13
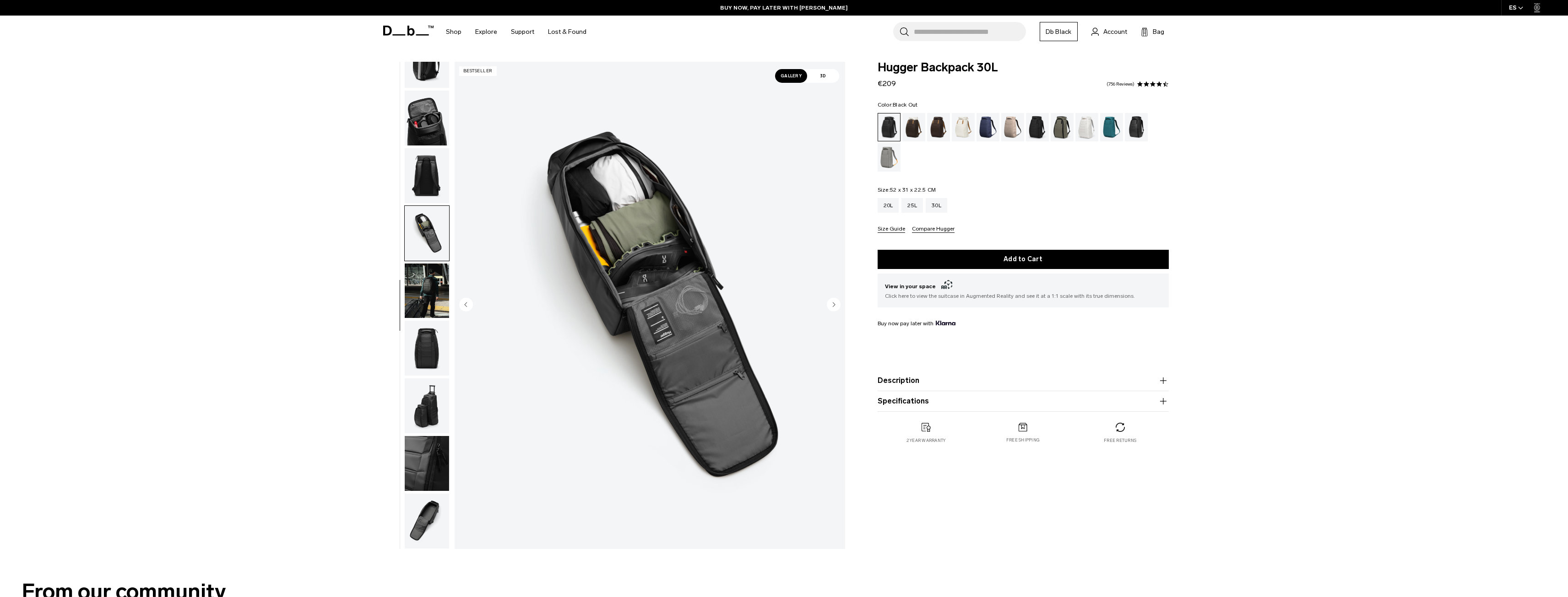
click at [466, 306] on circle "Previous slide" at bounding box center [466, 304] width 13 height 13
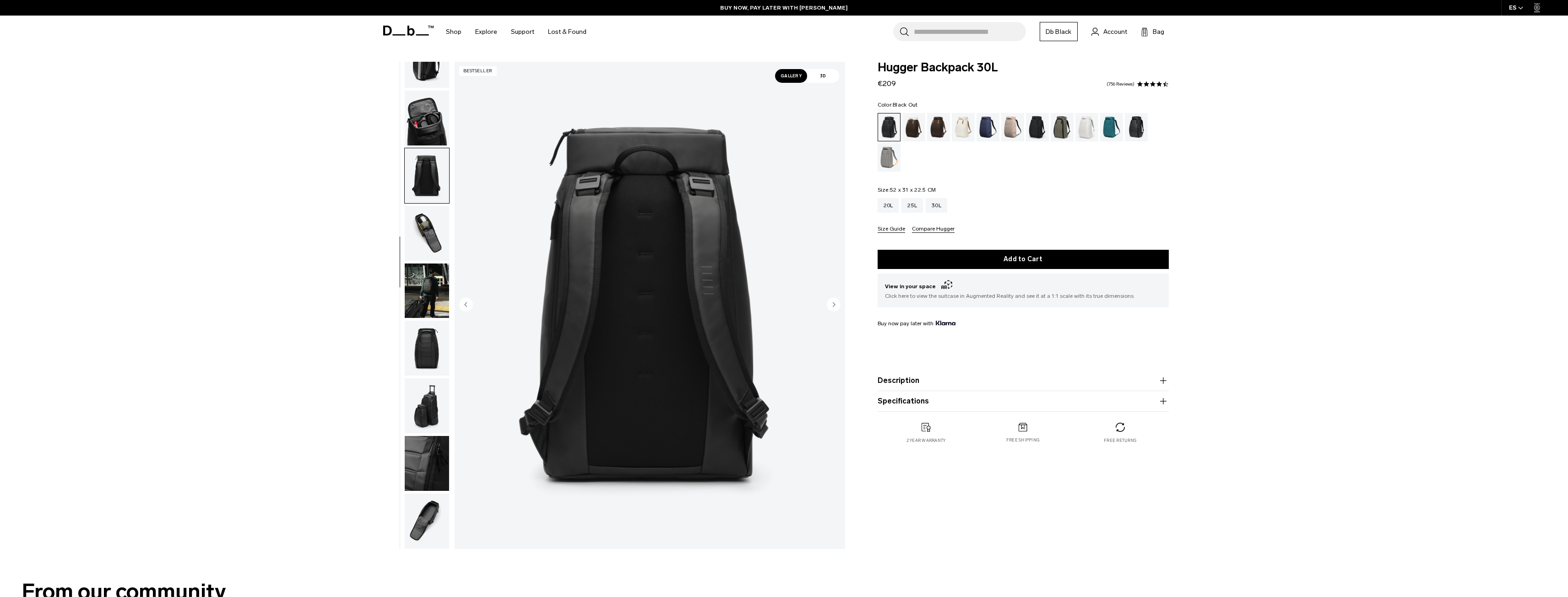
click at [466, 306] on circle "Previous slide" at bounding box center [466, 304] width 13 height 13
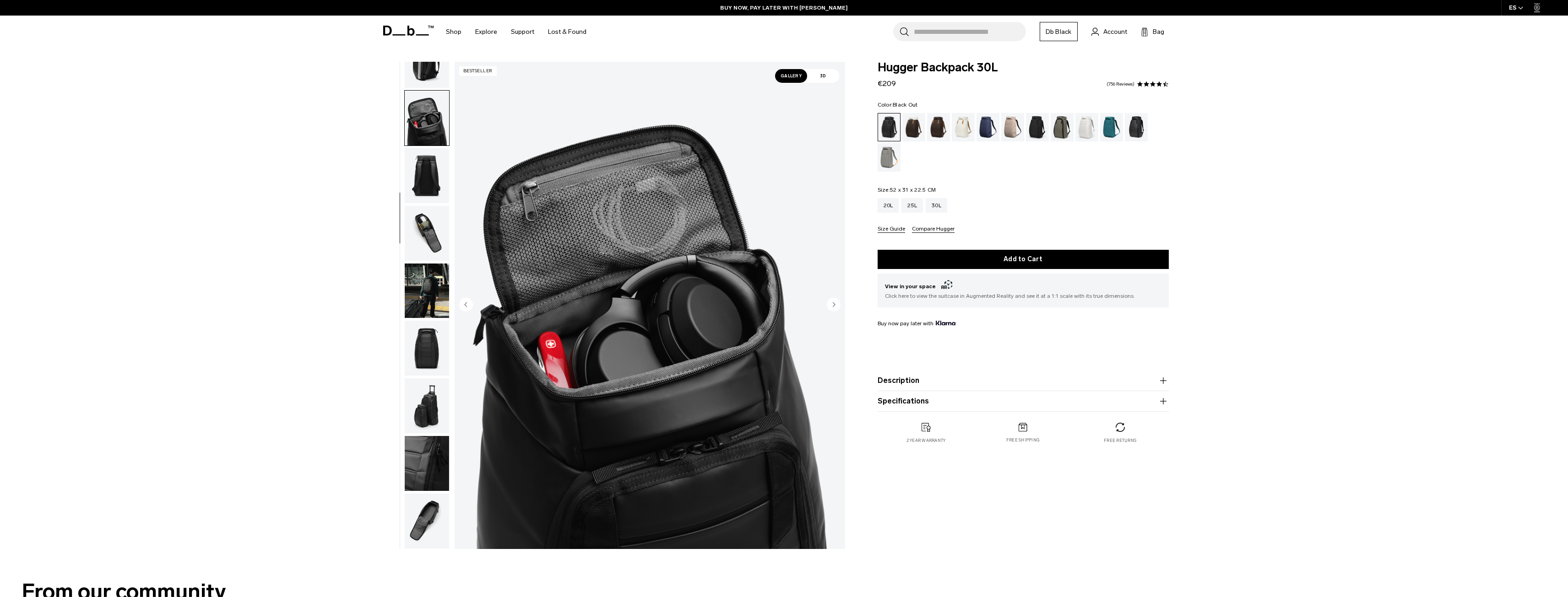
click at [471, 301] on circle "Previous slide" at bounding box center [466, 304] width 13 height 13
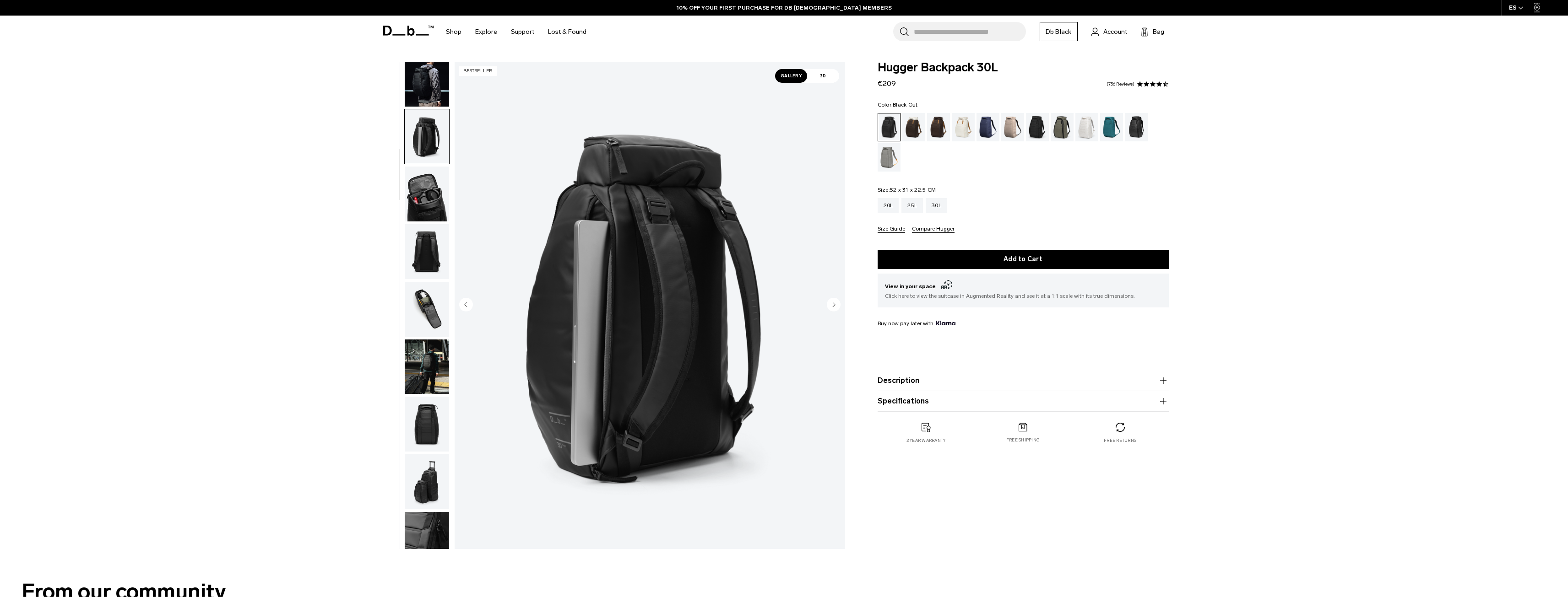
scroll to position [0, 0]
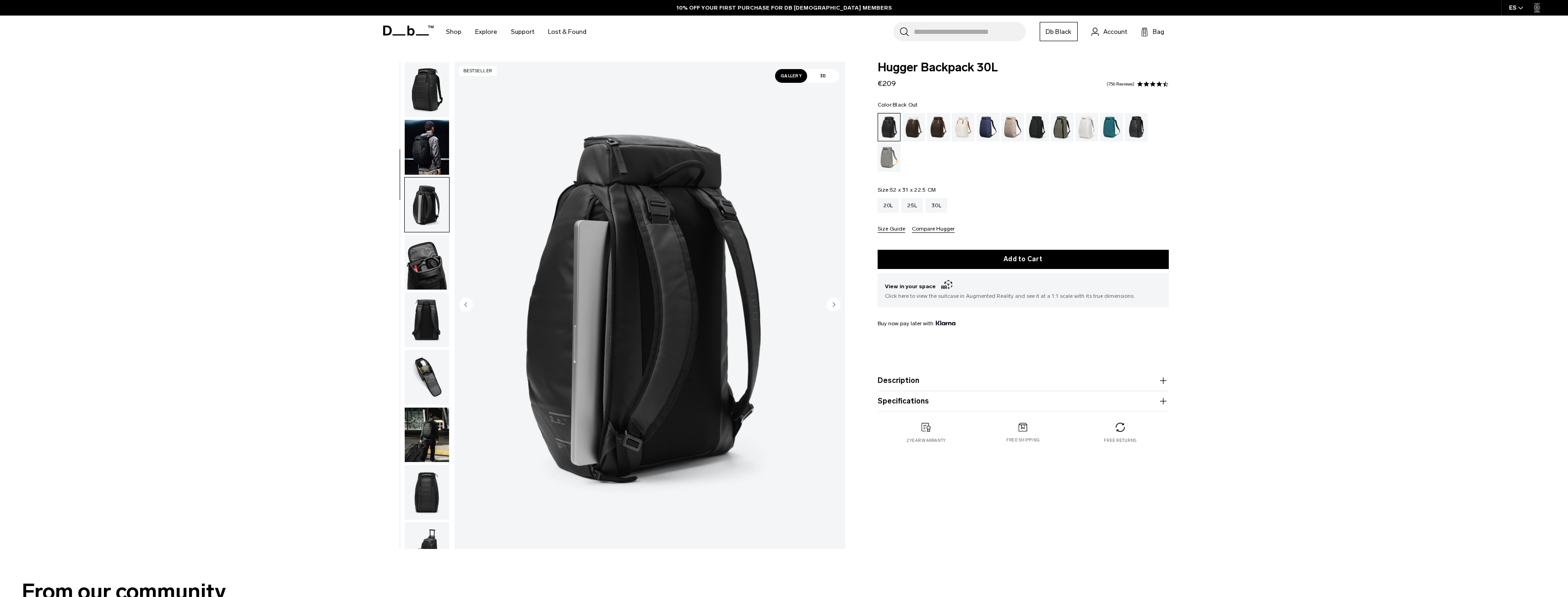
click at [440, 89] on img "button" at bounding box center [427, 90] width 45 height 55
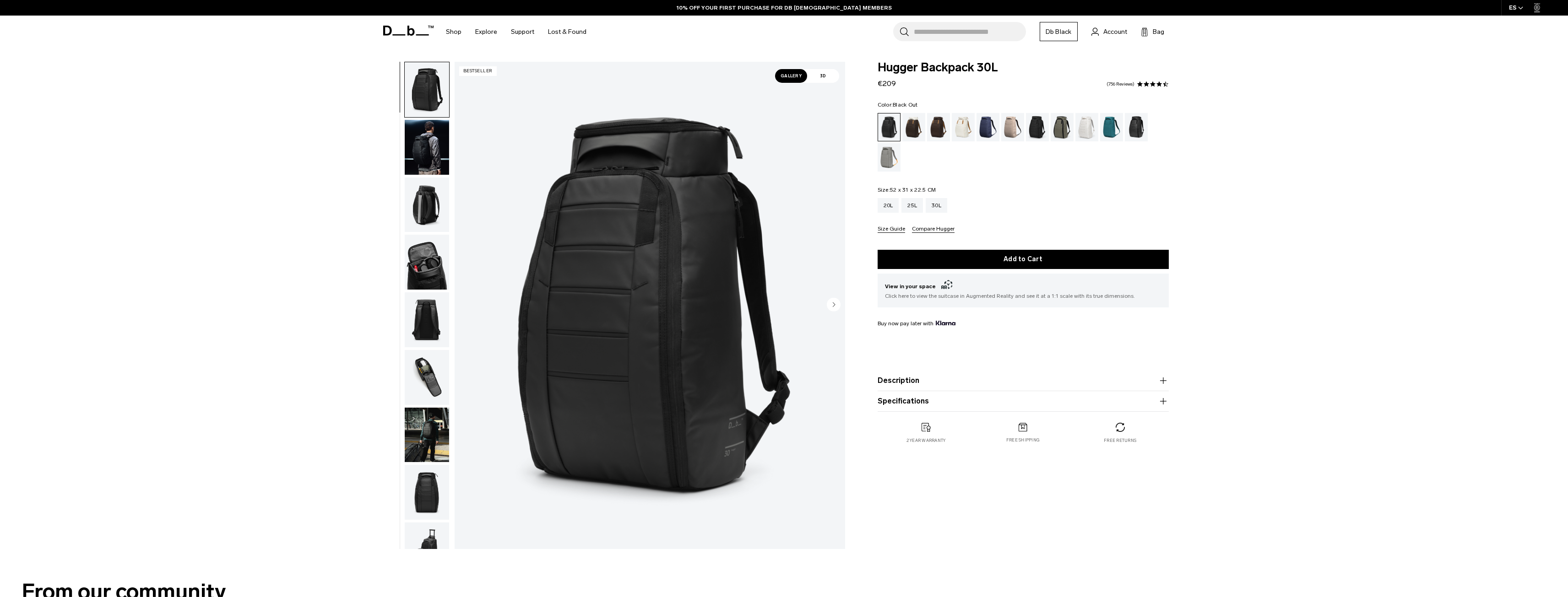
click at [838, 303] on circle "Next slide" at bounding box center [833, 304] width 13 height 13
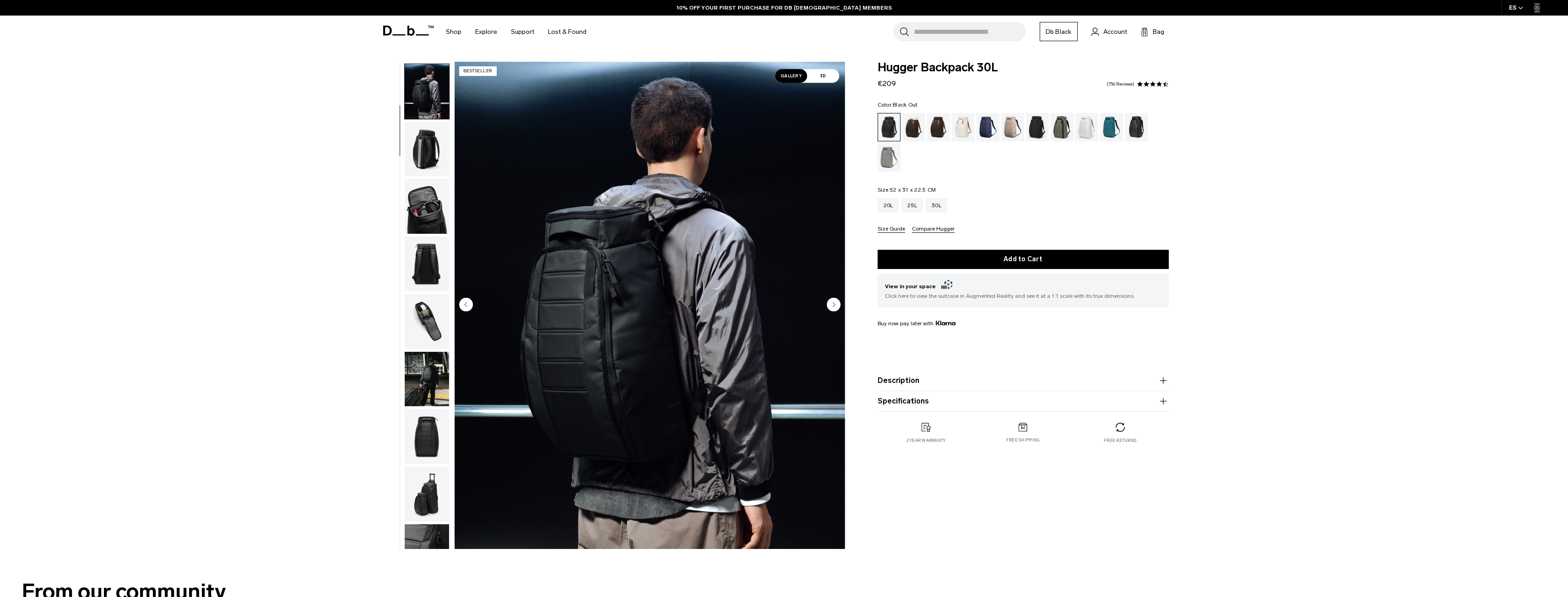
scroll to position [57, 0]
click at [834, 304] on icon "Next slide" at bounding box center [834, 304] width 2 height 4
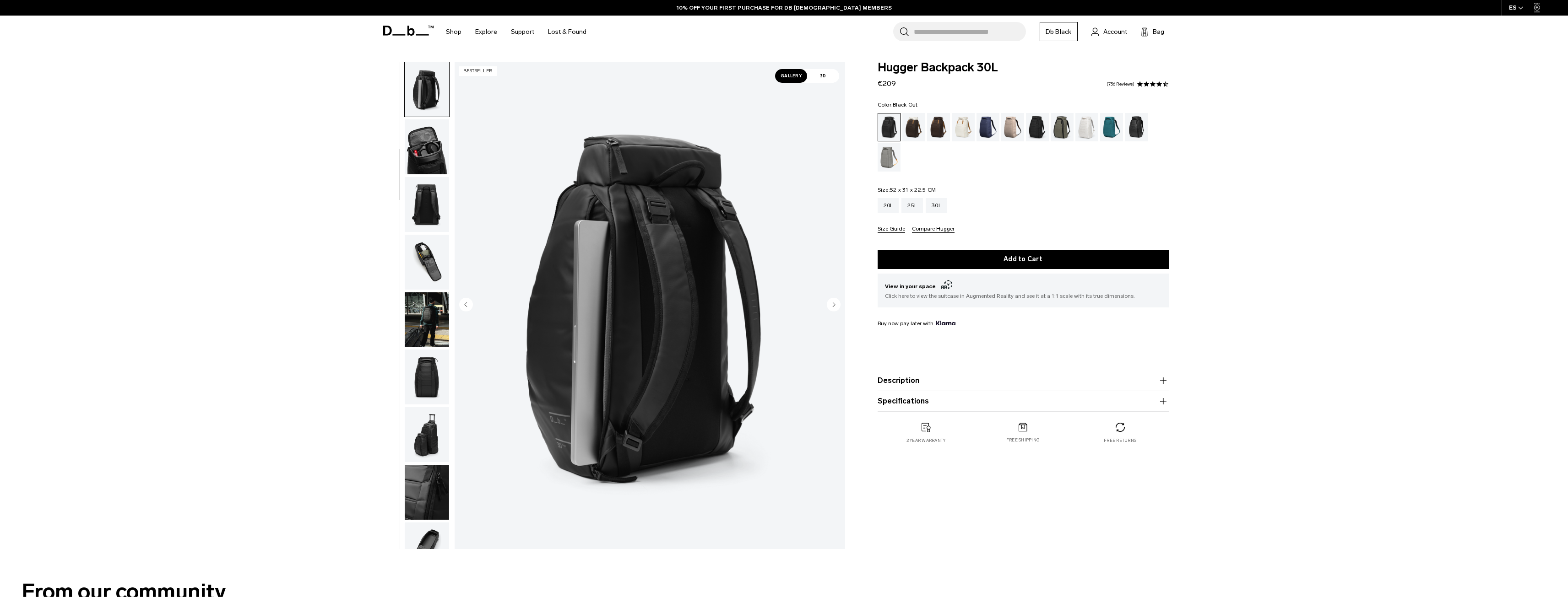
click at [830, 307] on circle "Next slide" at bounding box center [833, 304] width 13 height 13
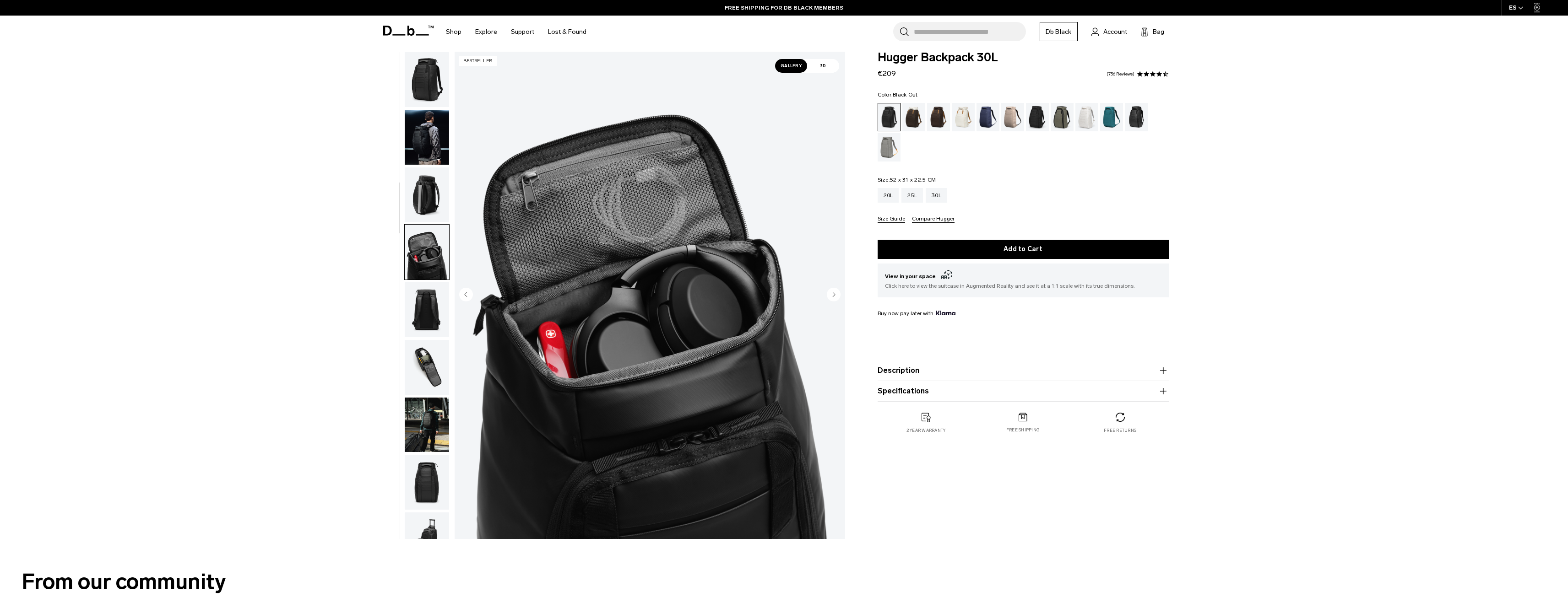
scroll to position [0, 0]
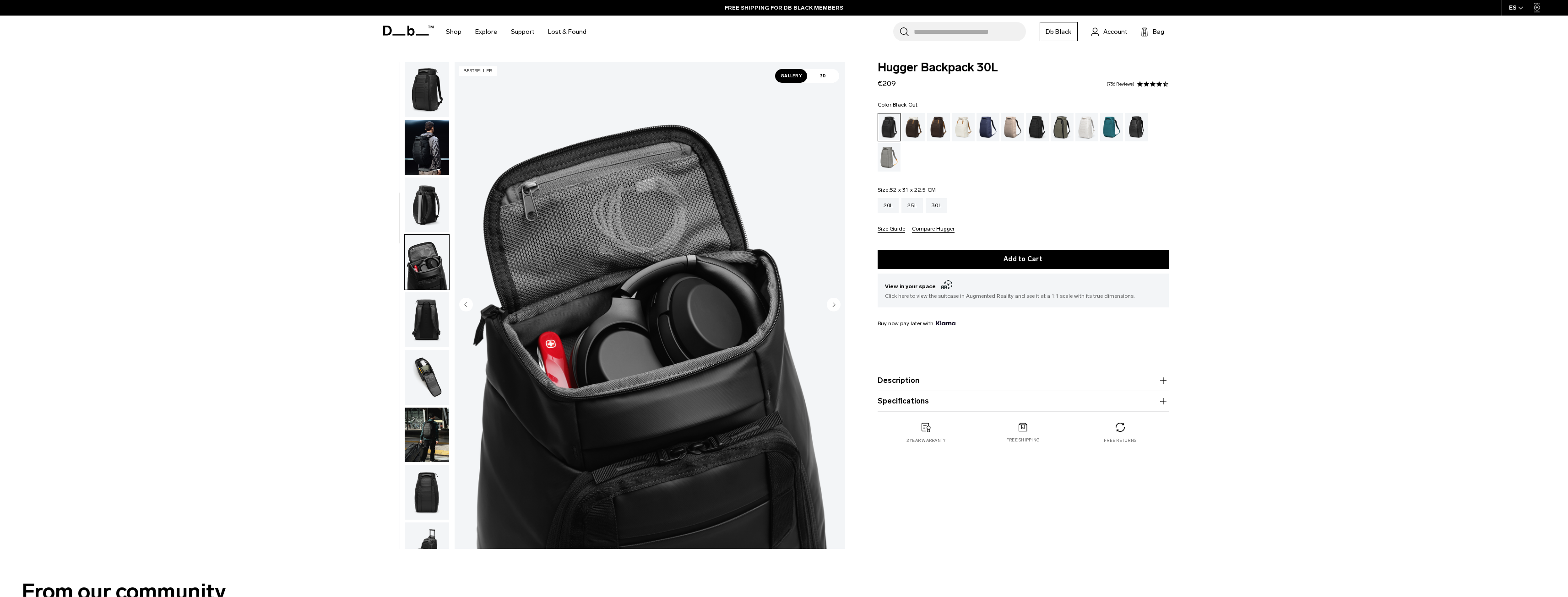
click at [817, 82] on span "3D" at bounding box center [823, 76] width 32 height 13
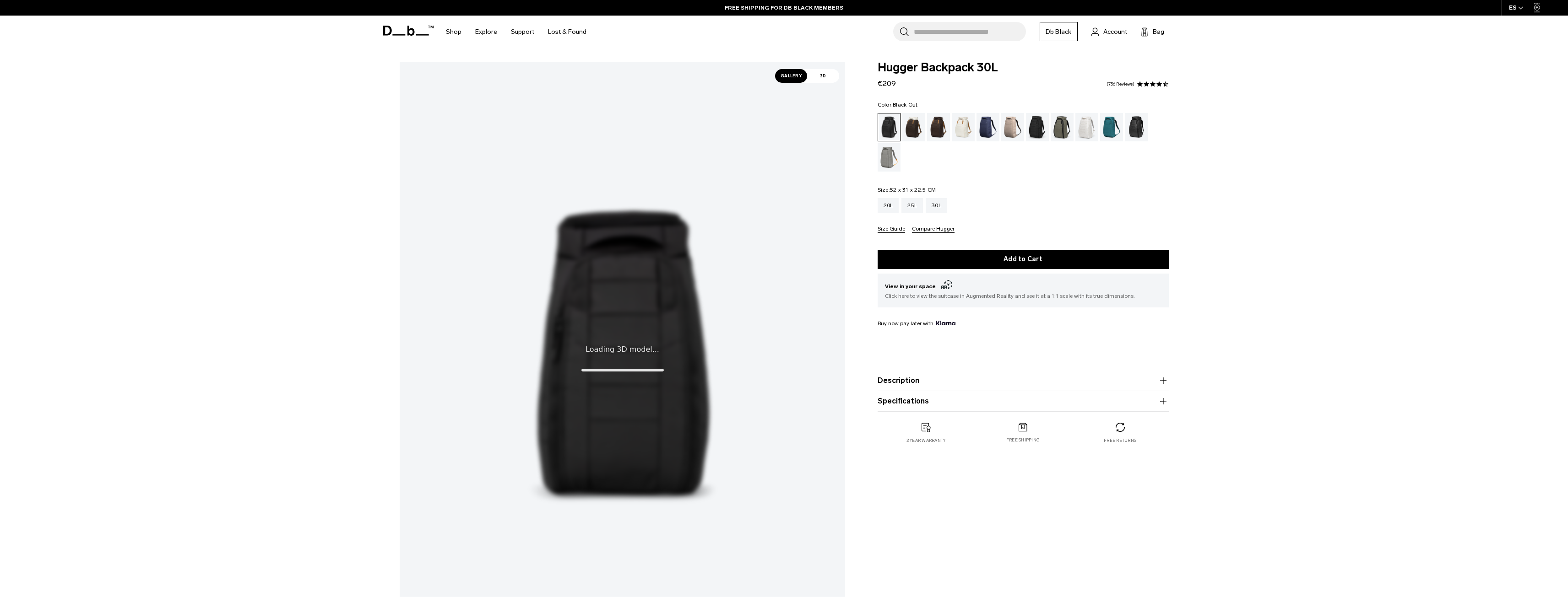
click at [789, 75] on span "Gallery" at bounding box center [791, 76] width 32 height 13
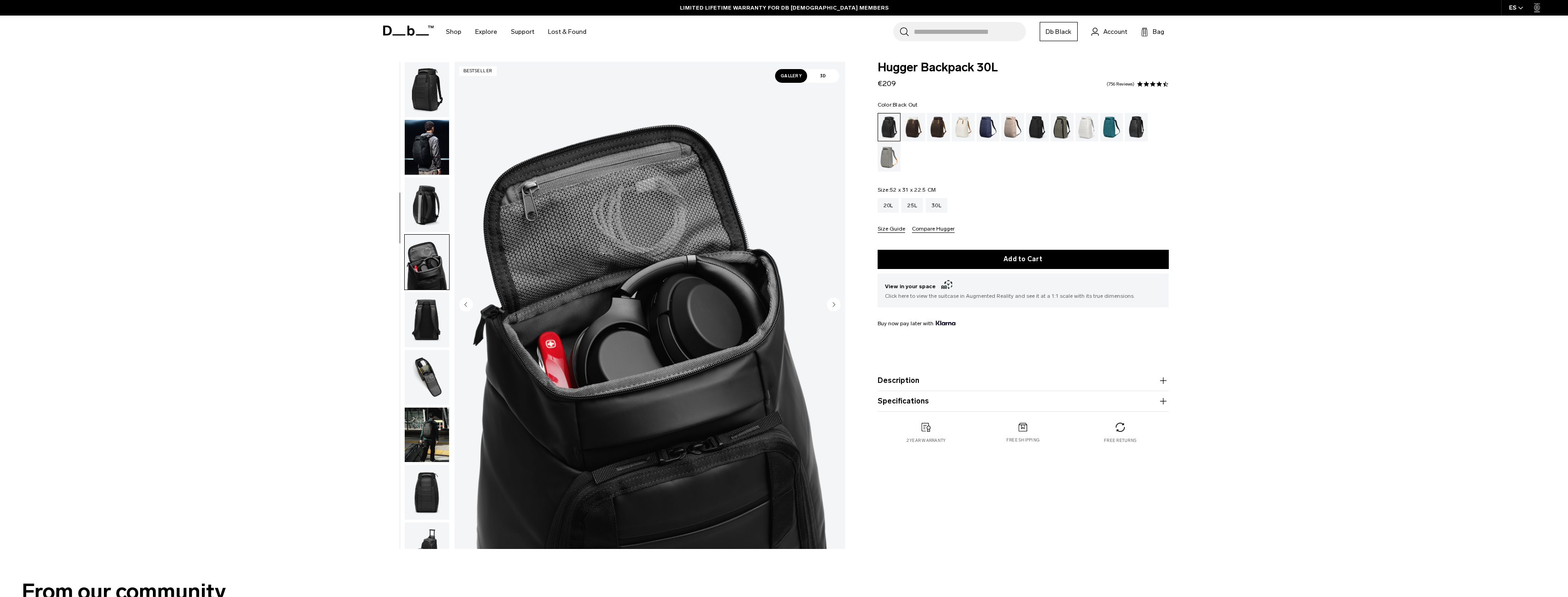
click at [224, 509] on div "**********" at bounding box center [784, 307] width 1568 height 492
click at [836, 307] on circle "Next slide" at bounding box center [833, 304] width 13 height 13
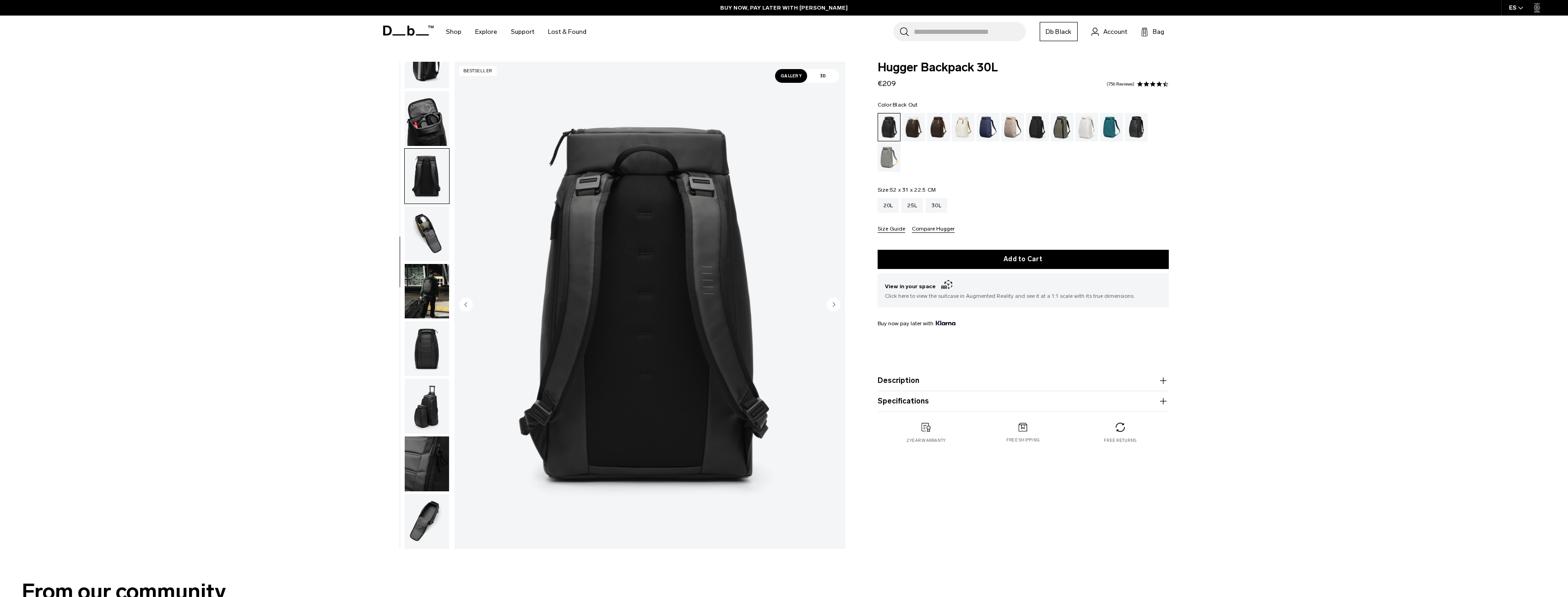
scroll to position [144, 0]
click at [836, 307] on circle "Next slide" at bounding box center [833, 304] width 13 height 13
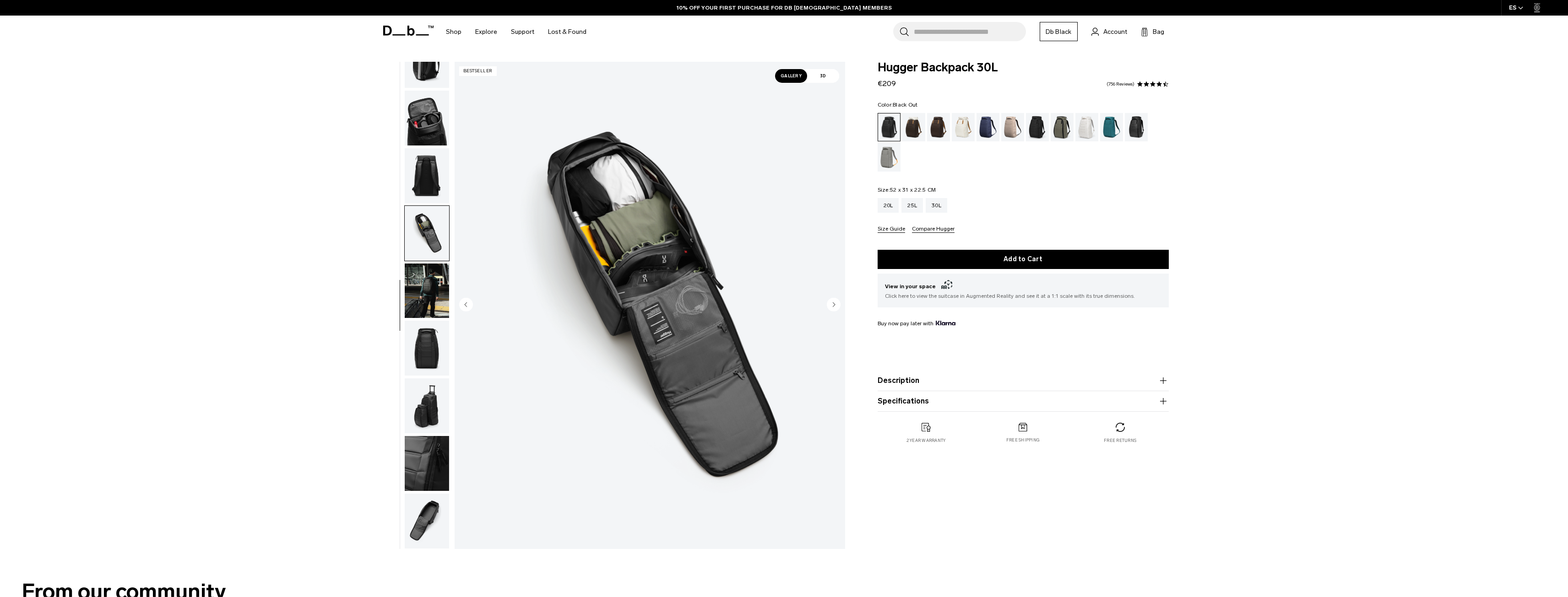
click at [836, 307] on circle "Next slide" at bounding box center [833, 304] width 13 height 13
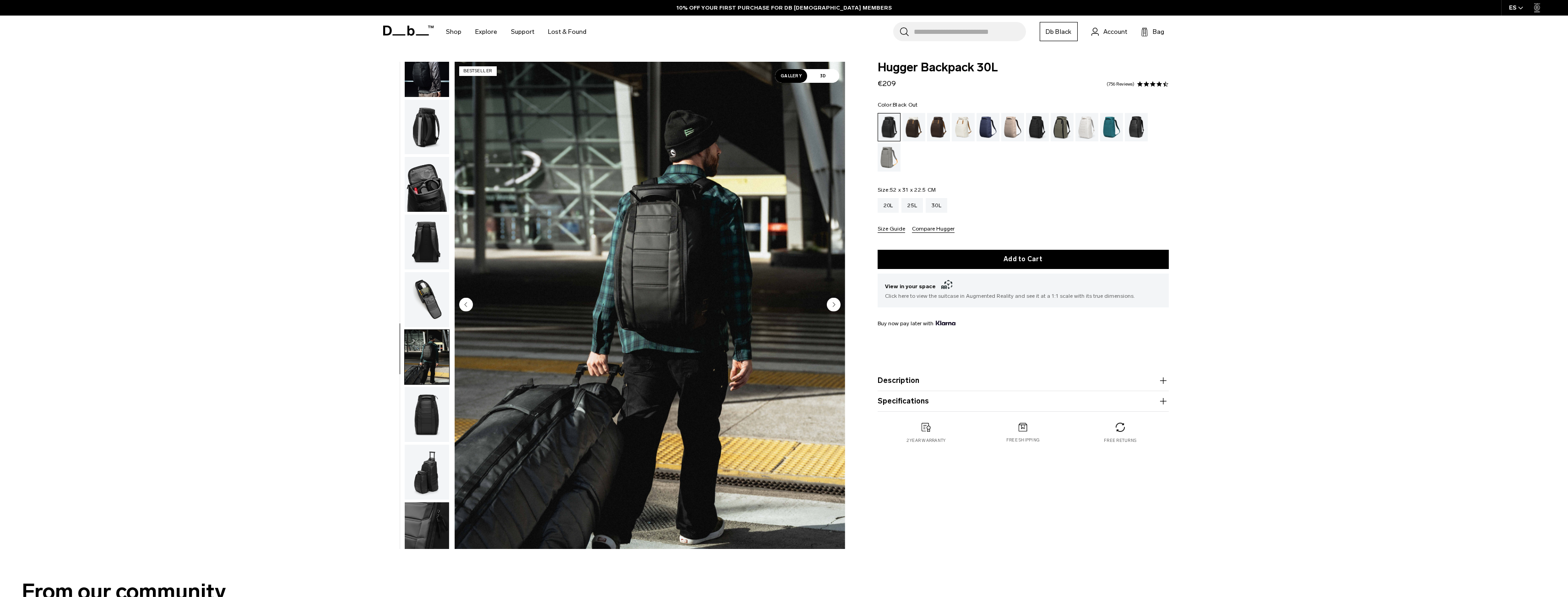
scroll to position [0, 0]
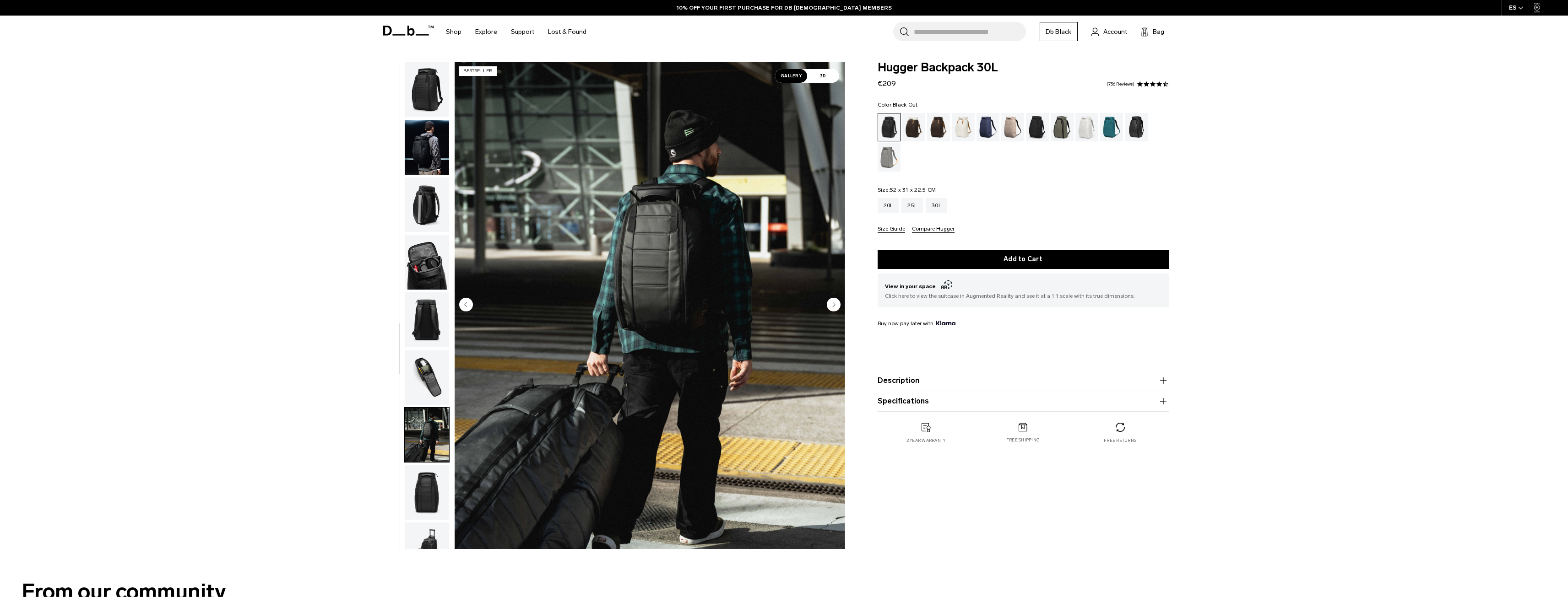
click at [424, 102] on img "button" at bounding box center [427, 90] width 45 height 55
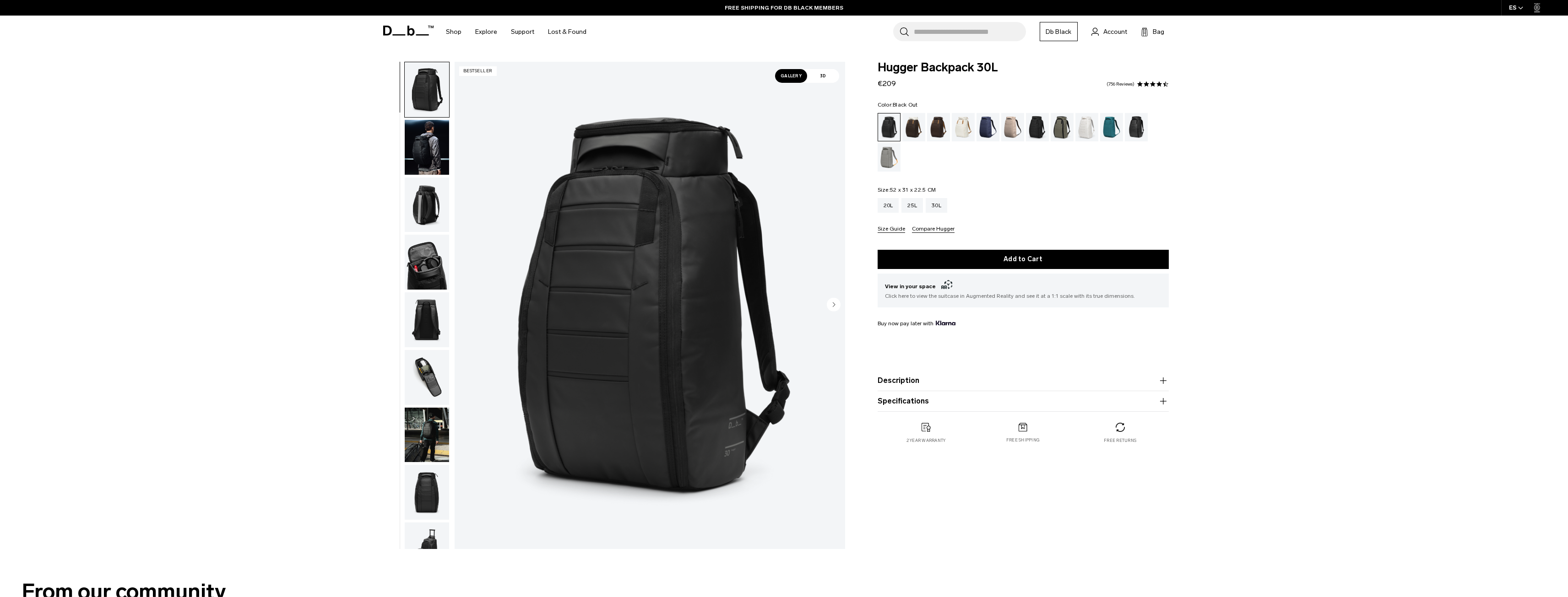
click at [427, 147] on img "button" at bounding box center [427, 147] width 45 height 55
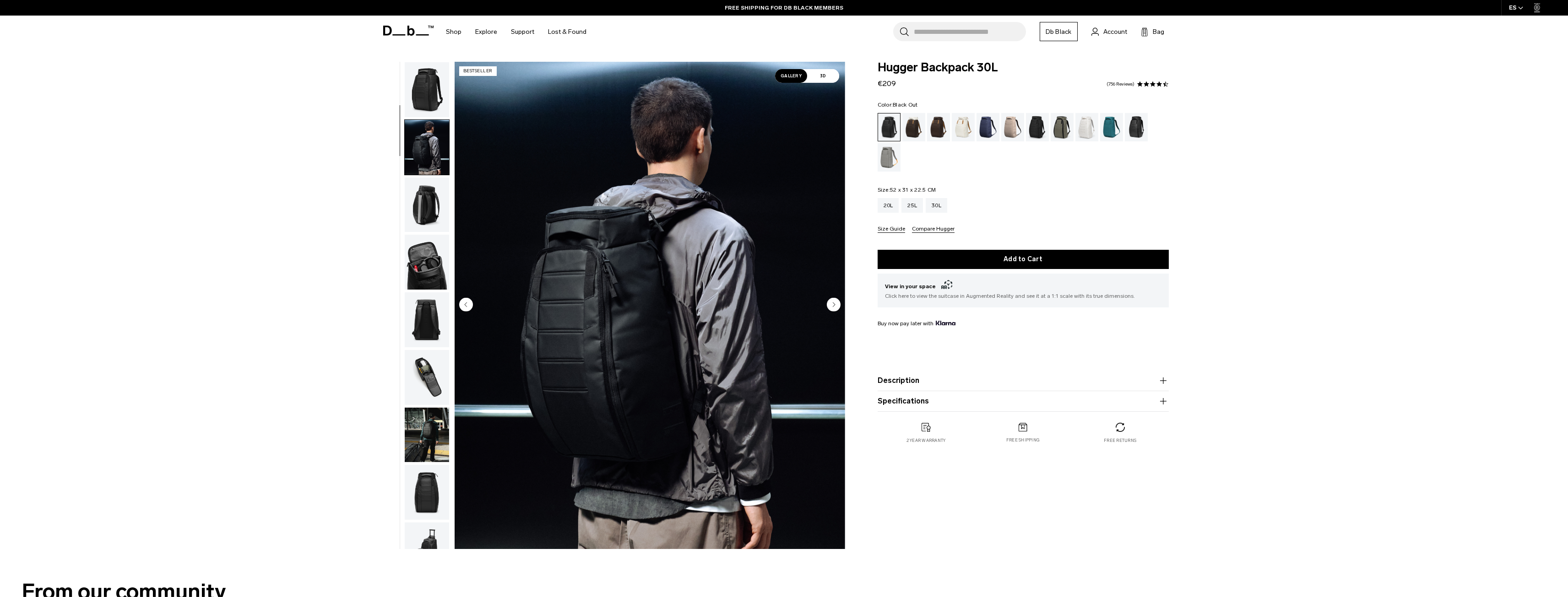
scroll to position [57, 0]
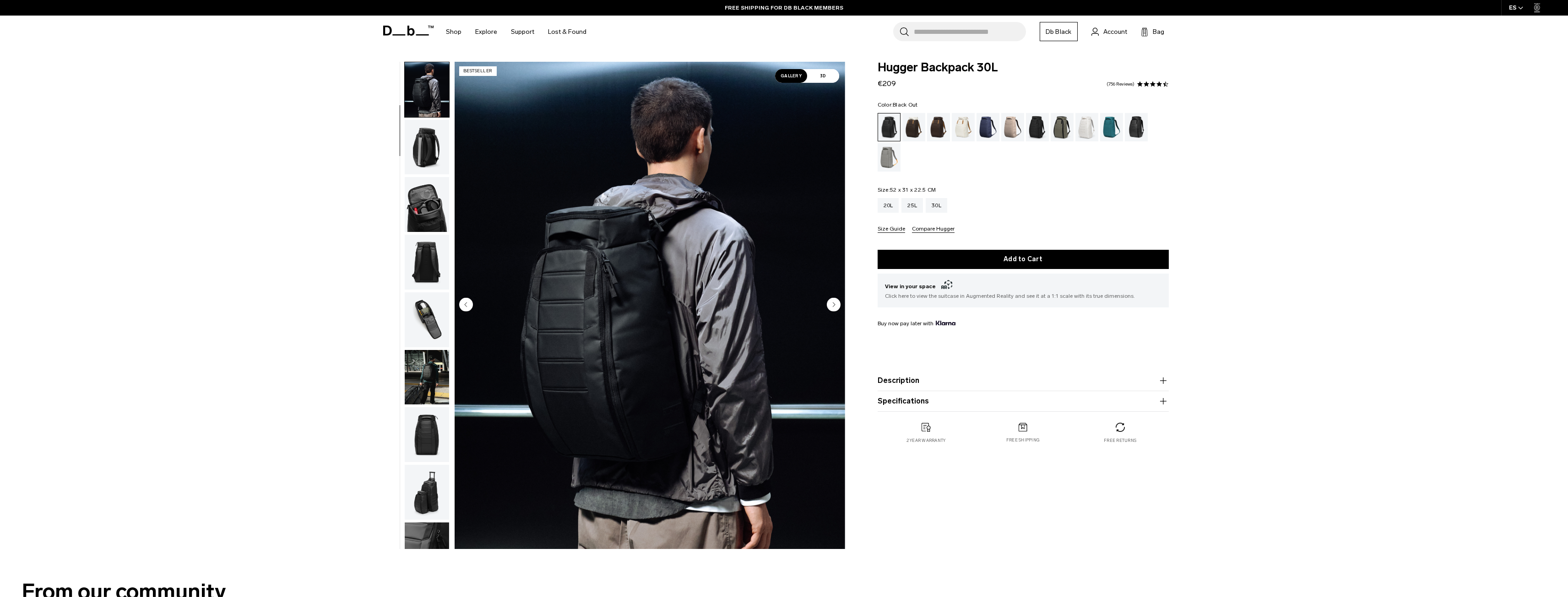
click at [429, 210] on img "button" at bounding box center [427, 205] width 45 height 55
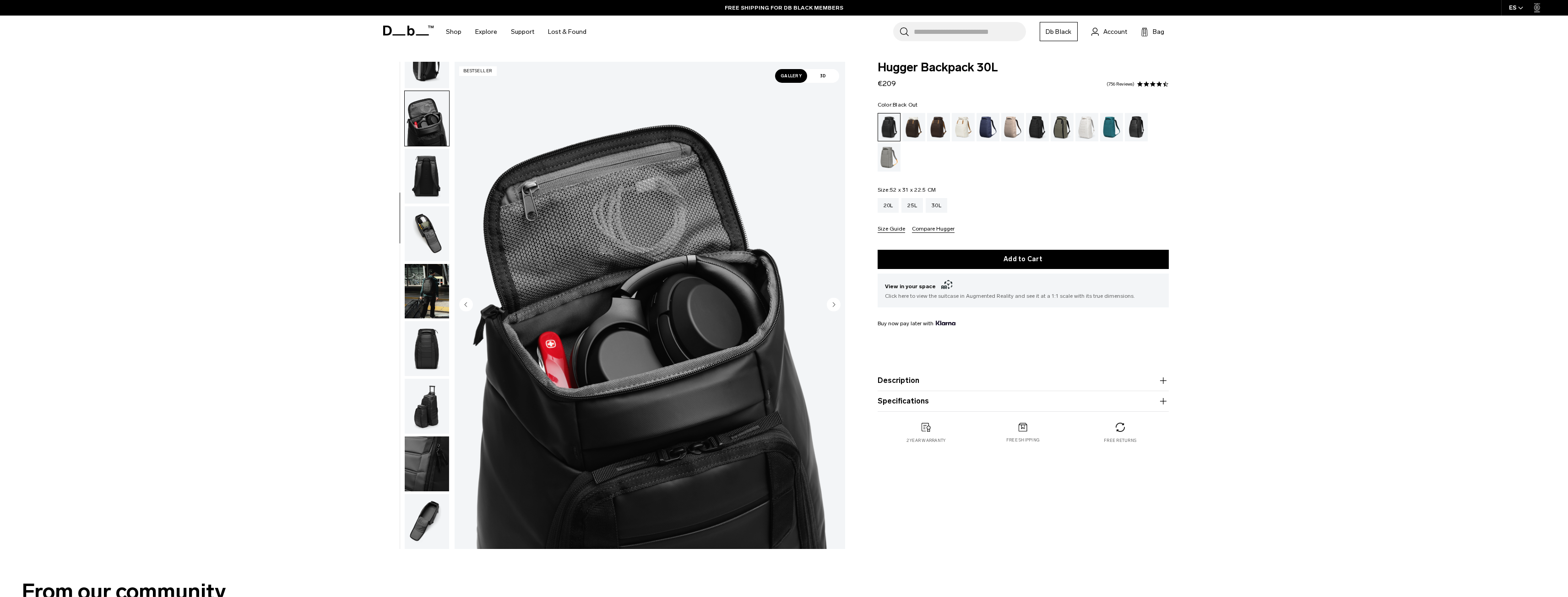
scroll to position [144, 0]
click at [434, 236] on img "button" at bounding box center [427, 233] width 45 height 55
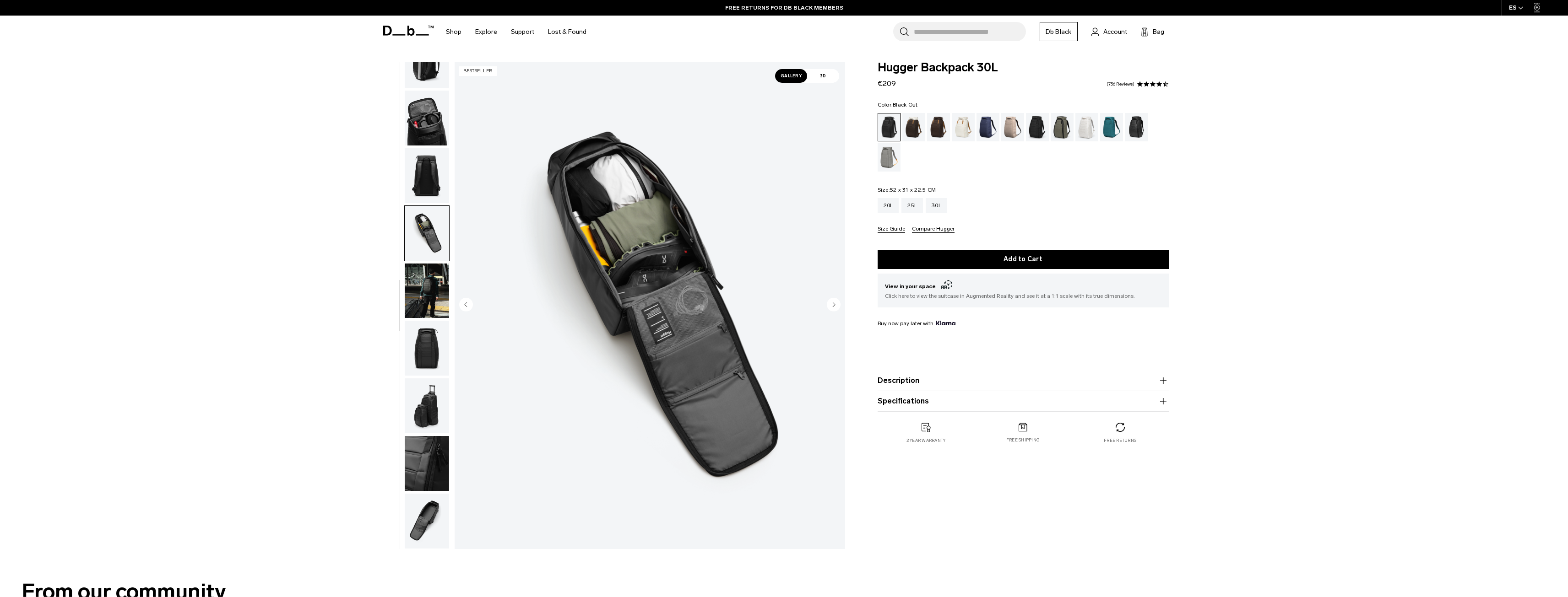
click at [429, 291] on img "button" at bounding box center [427, 291] width 45 height 55
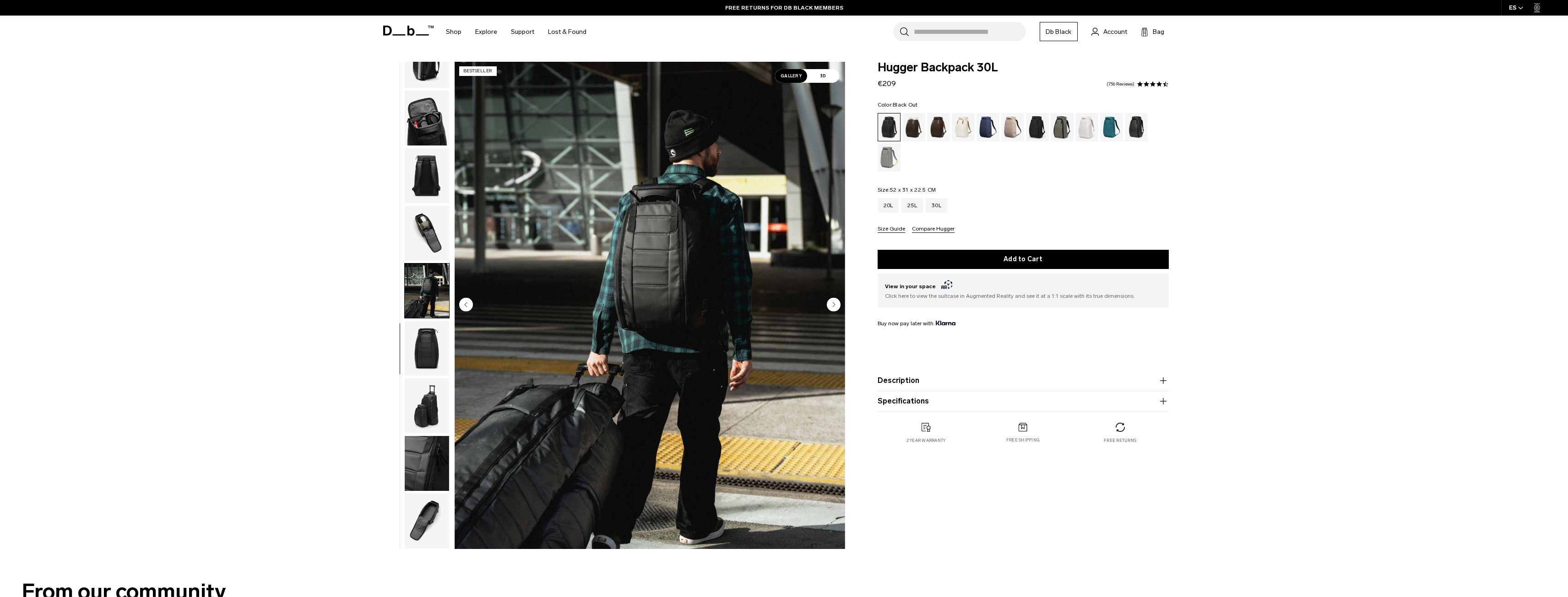
click at [423, 343] on img "button" at bounding box center [427, 348] width 45 height 55
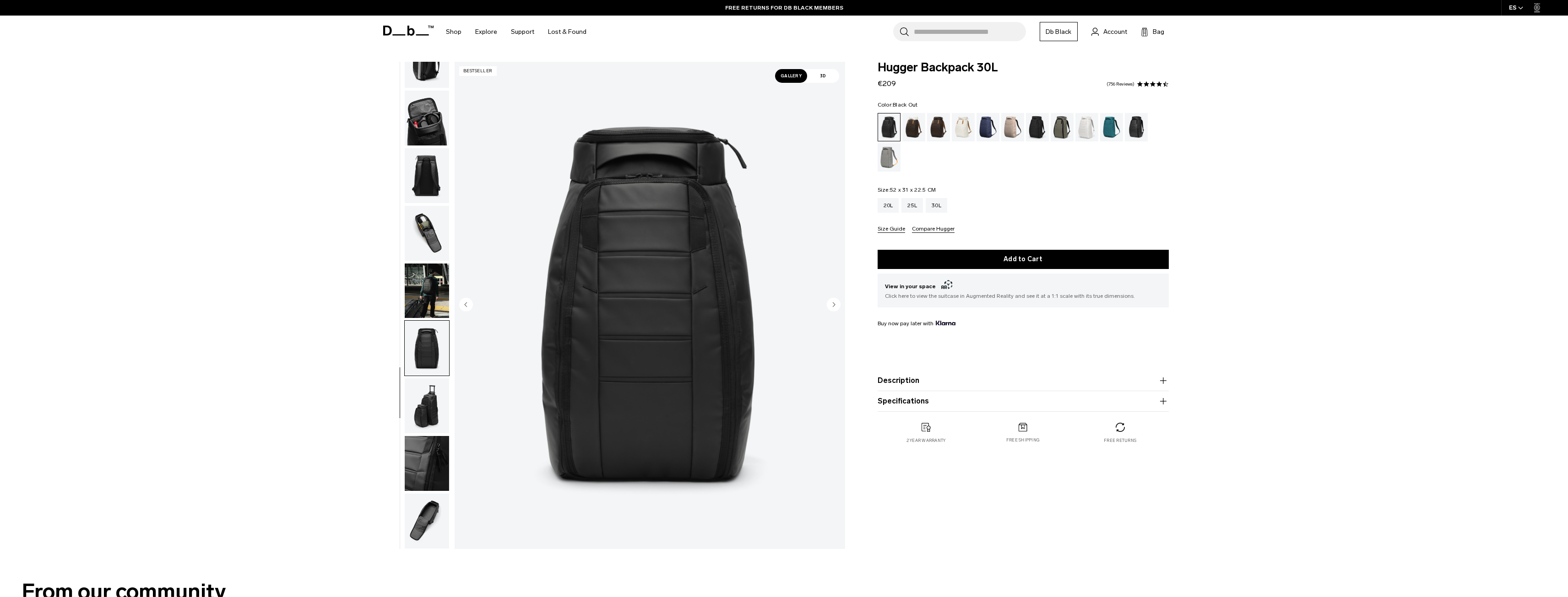
click at [426, 393] on img "button" at bounding box center [427, 406] width 45 height 55
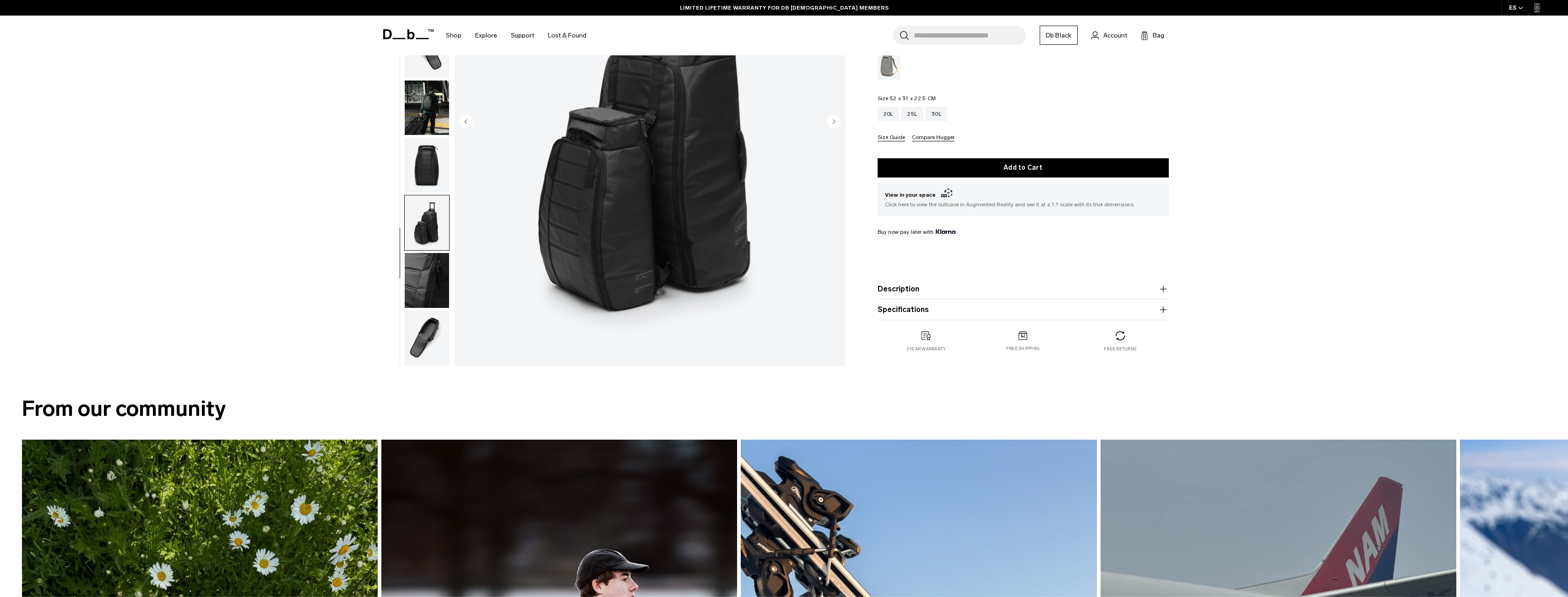
click at [429, 339] on img "button" at bounding box center [427, 338] width 45 height 55
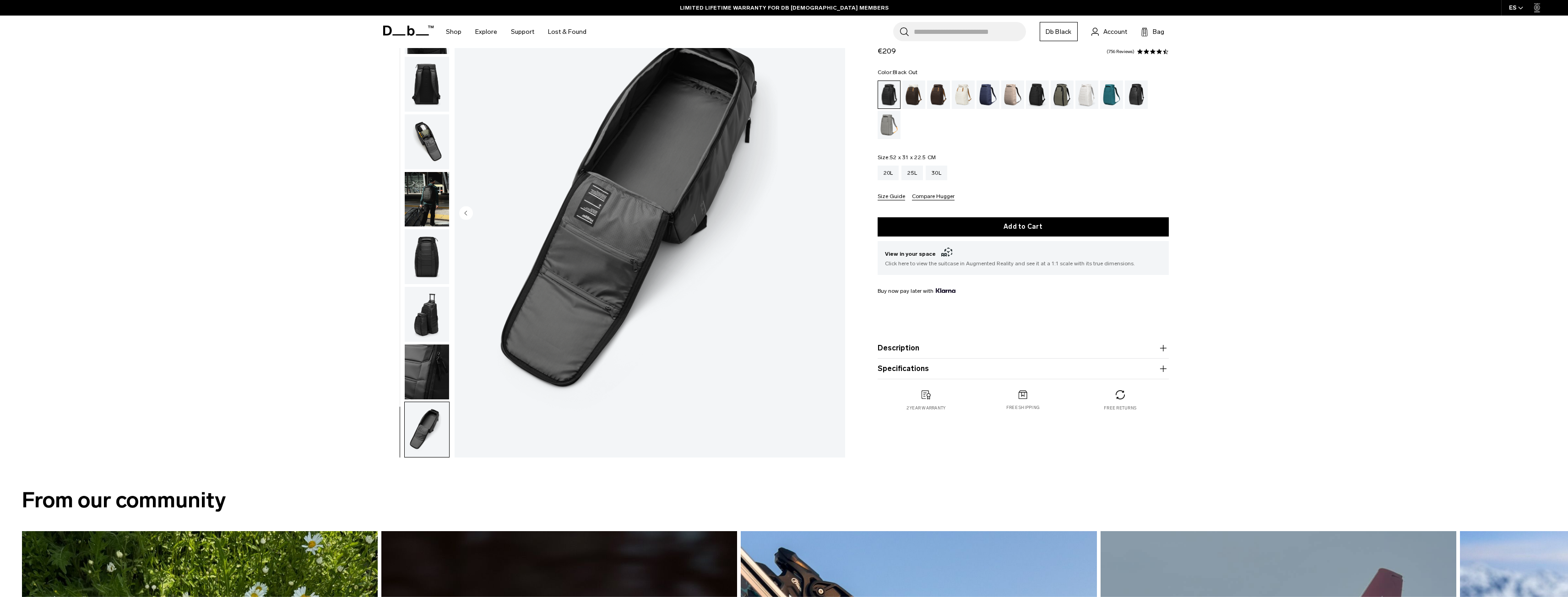
scroll to position [0, 0]
